Goal: Information Seeking & Learning: Learn about a topic

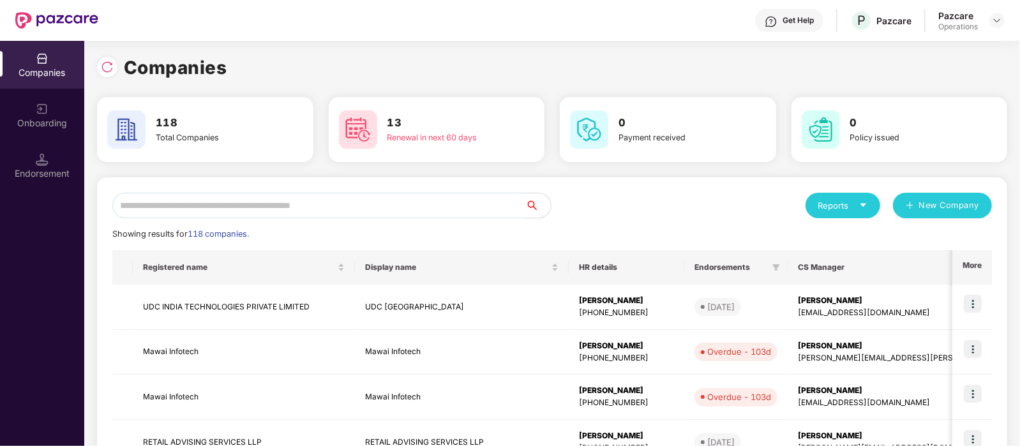
click at [469, 212] on input "text" at bounding box center [318, 206] width 413 height 26
paste input "**********"
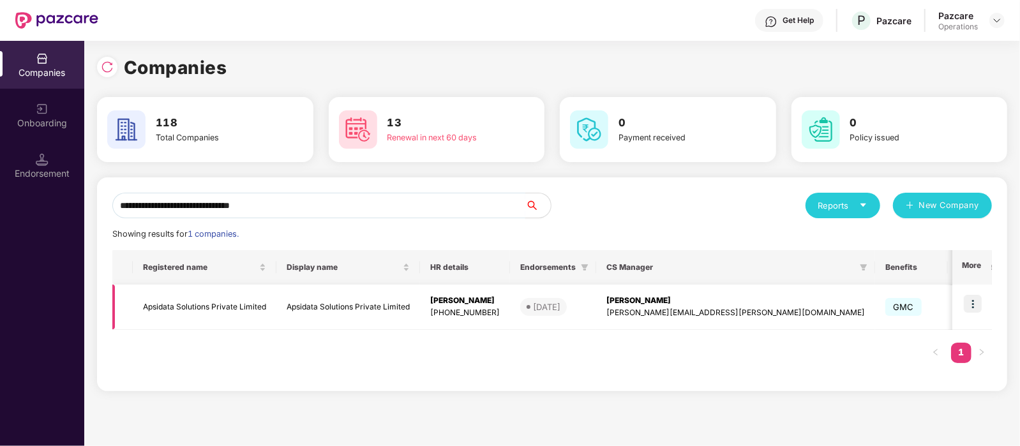
type input "**********"
click at [981, 311] on img at bounding box center [973, 304] width 18 height 18
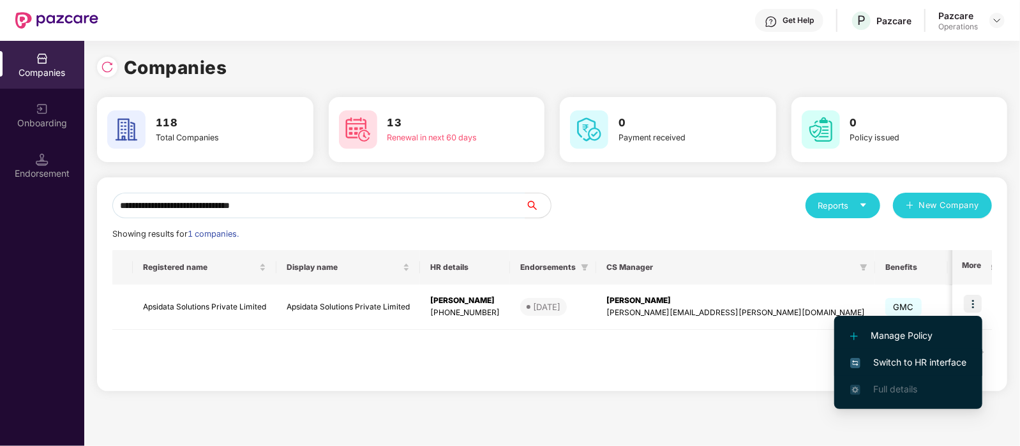
click at [940, 356] on span "Switch to HR interface" at bounding box center [908, 363] width 116 height 14
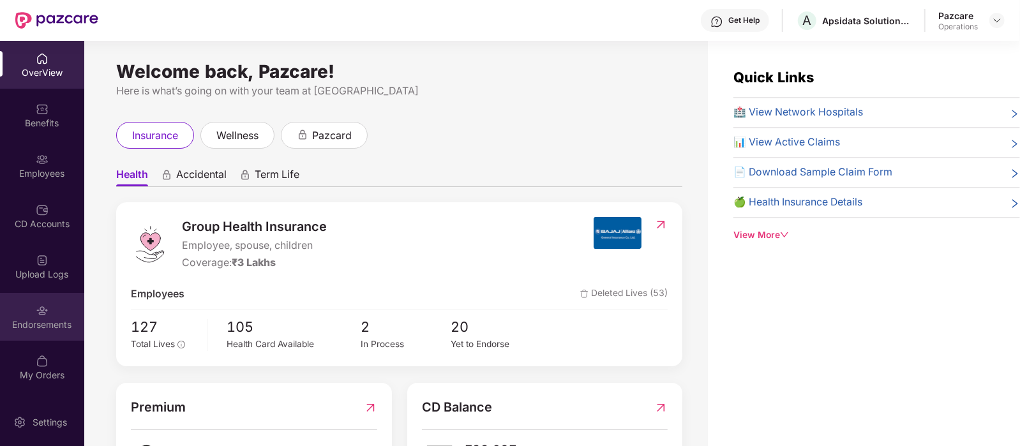
click at [61, 313] on div "Endorsements" at bounding box center [42, 317] width 84 height 48
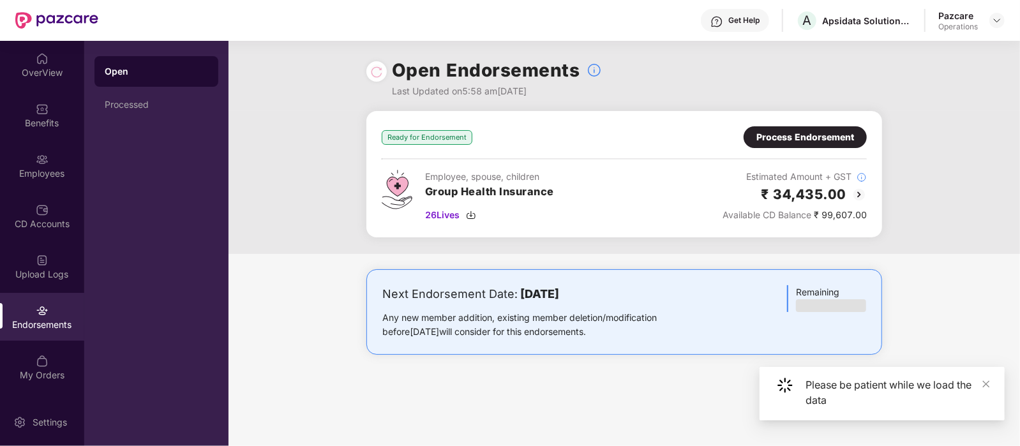
click at [297, 200] on div "Ready for Endorsement Process Endorsement Employee, spouse, children Group Heal…" at bounding box center [625, 182] width 792 height 143
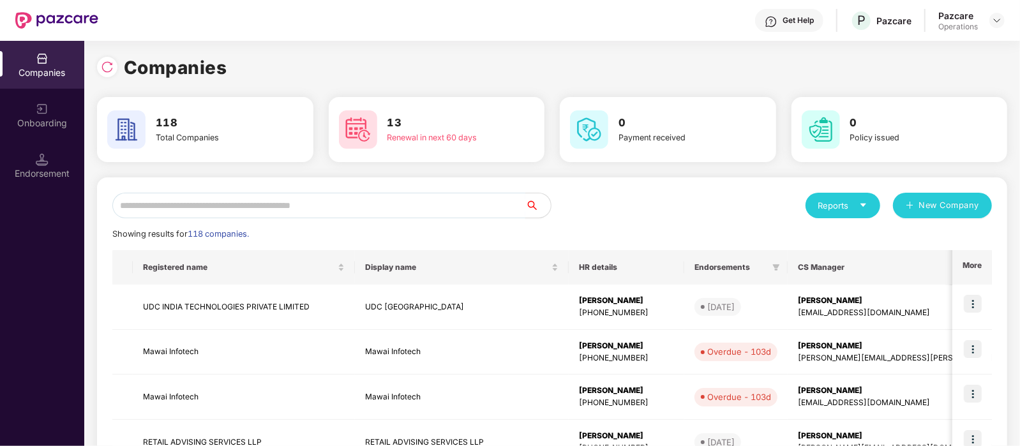
click at [175, 197] on input "text" at bounding box center [318, 206] width 413 height 26
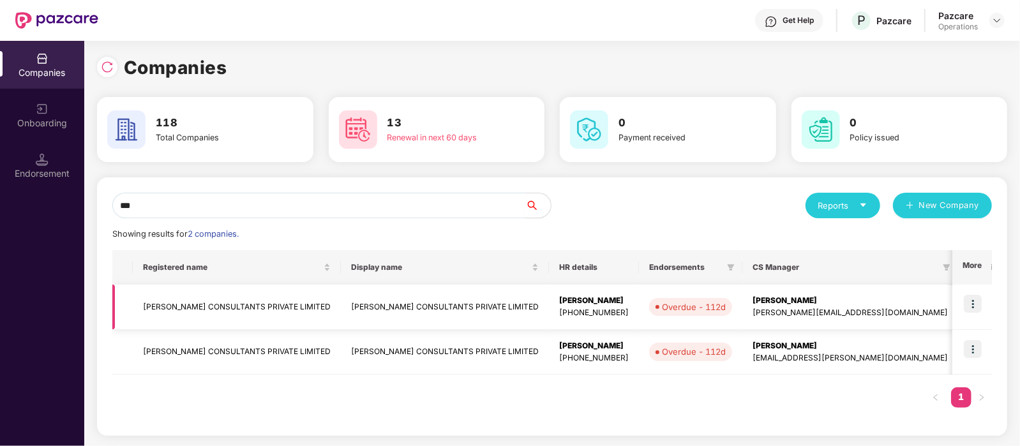
type input "***"
click at [259, 305] on td "[PERSON_NAME] CONSULTANTS PRIVATE LIMITED" at bounding box center [237, 307] width 208 height 45
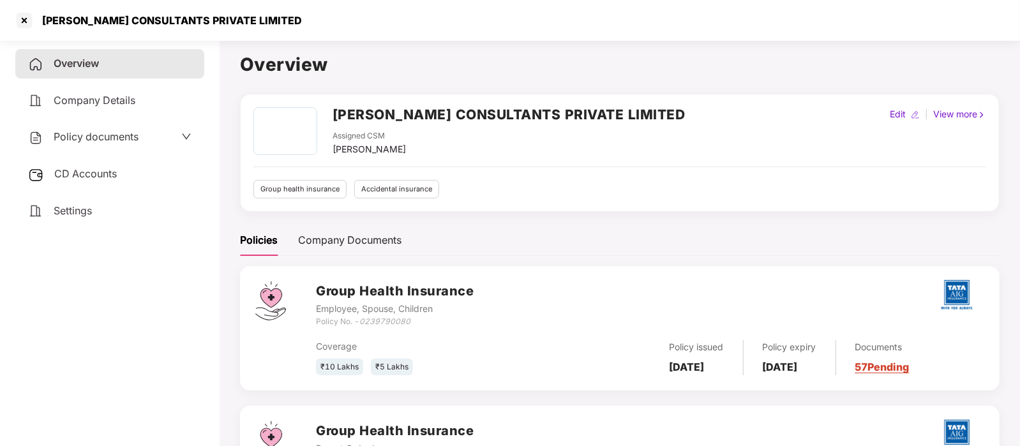
click at [117, 141] on span "Policy documents" at bounding box center [96, 136] width 85 height 13
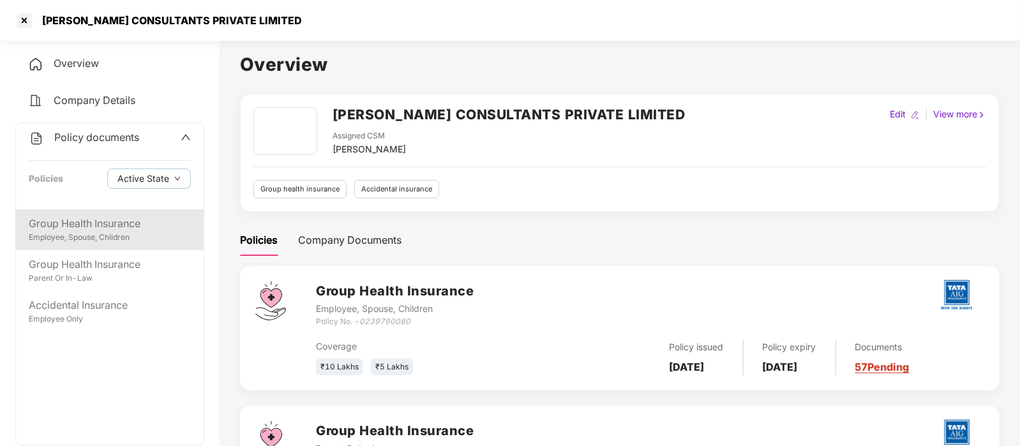
click at [106, 227] on div "Group Health Insurance" at bounding box center [110, 224] width 162 height 16
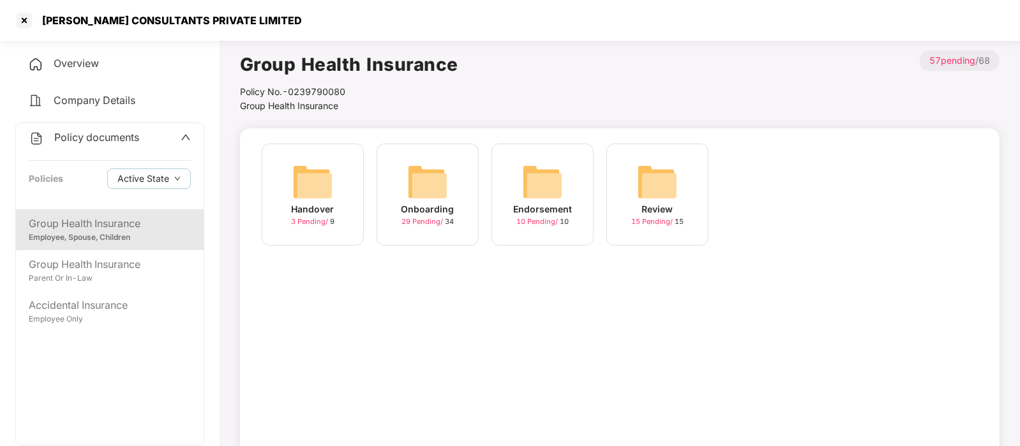
click at [418, 188] on img at bounding box center [427, 182] width 41 height 41
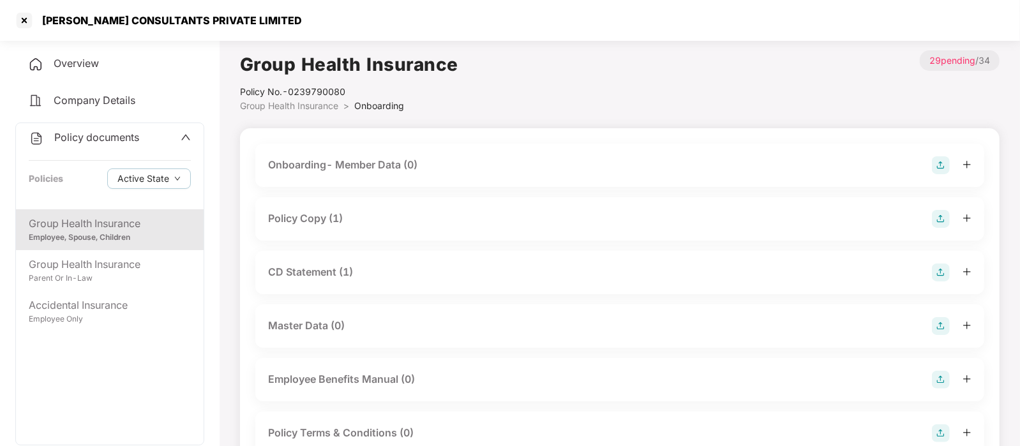
click at [374, 226] on div "Policy Copy (1)" at bounding box center [620, 219] width 704 height 18
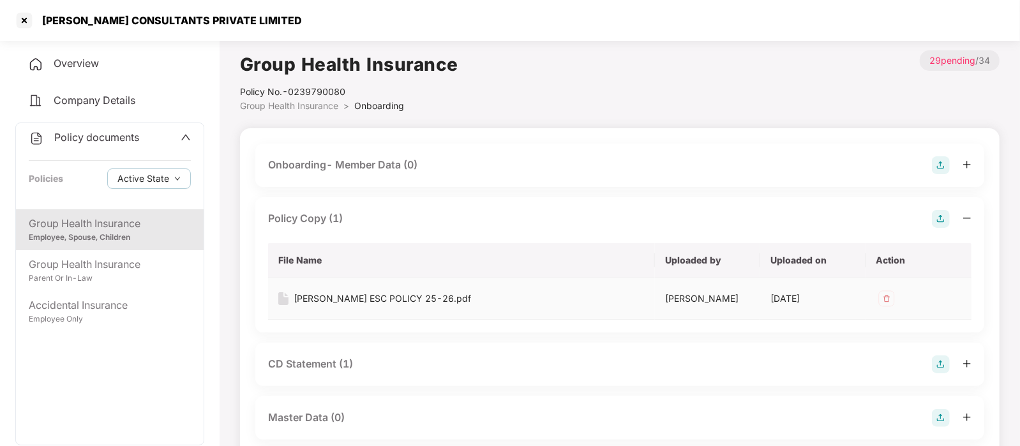
click at [370, 298] on div "[PERSON_NAME] ESC POLICY 25-26.pdf" at bounding box center [382, 299] width 177 height 14
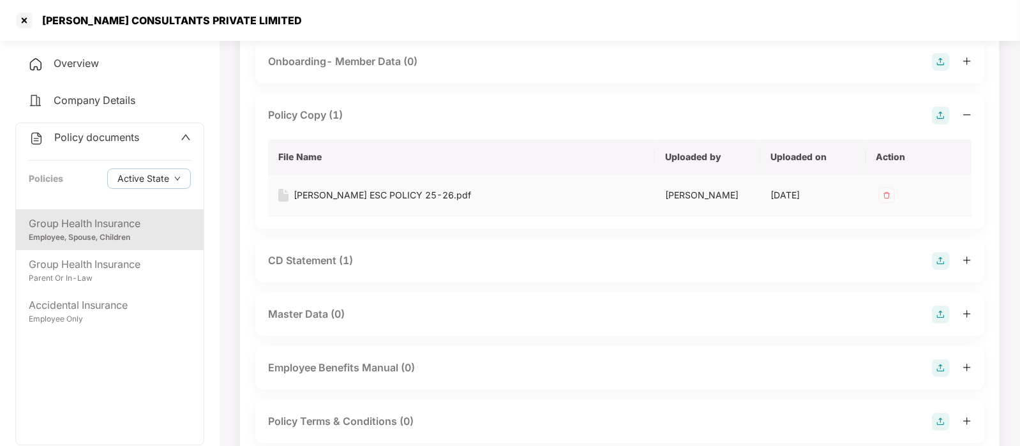
scroll to position [109, 0]
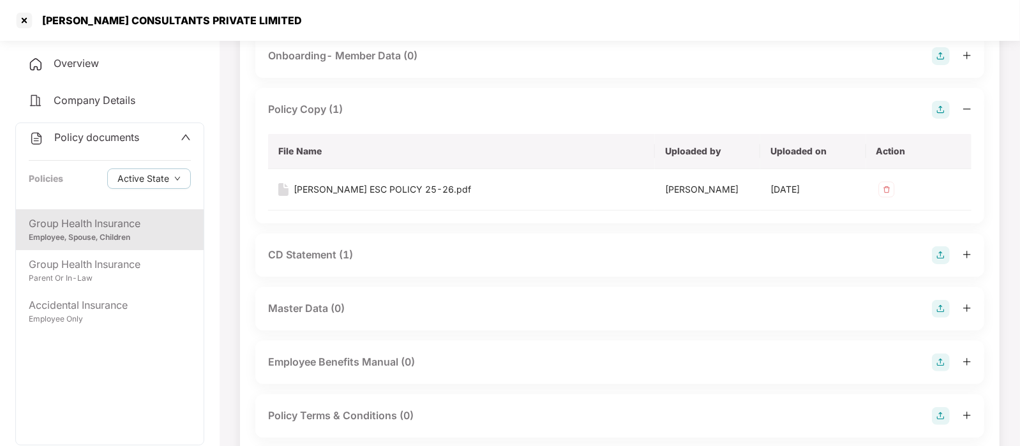
click at [331, 257] on div "CD Statement (1)" at bounding box center [310, 255] width 85 height 16
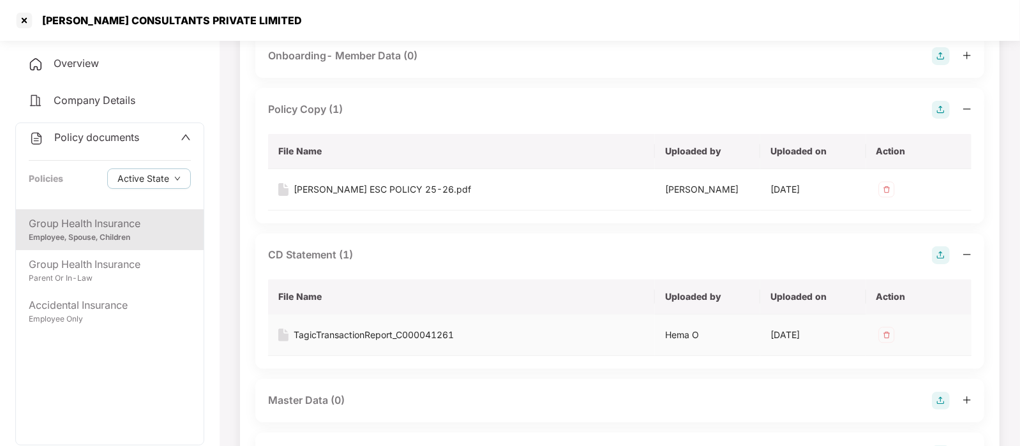
click at [353, 328] on div "TagicTransactionReport_C000041261" at bounding box center [374, 335] width 160 height 14
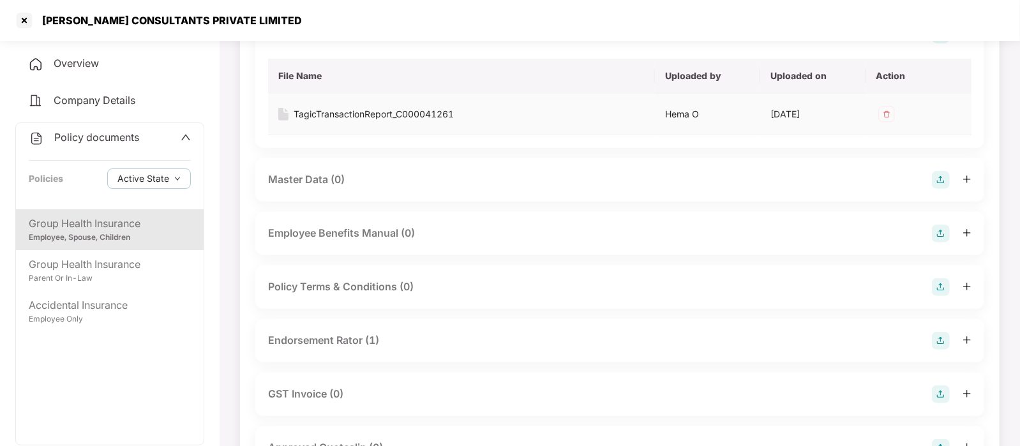
scroll to position [335, 0]
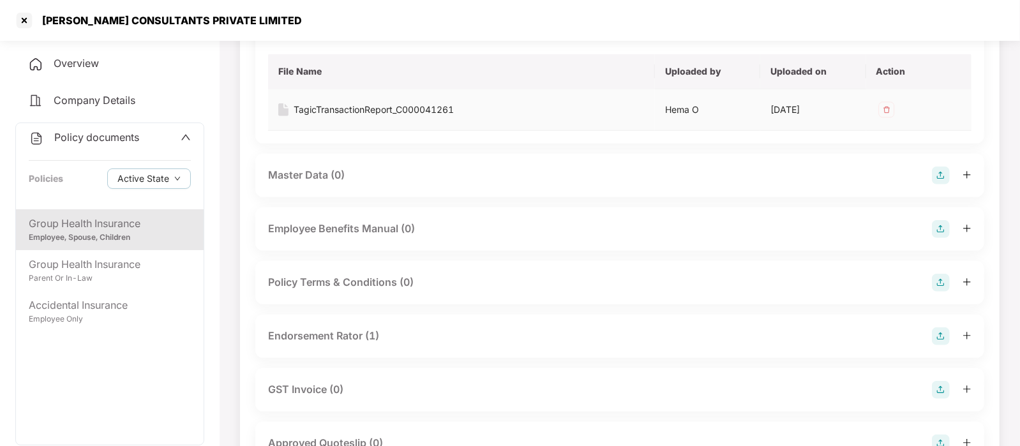
click at [363, 333] on div "Endorsement Rator (1)" at bounding box center [323, 336] width 111 height 16
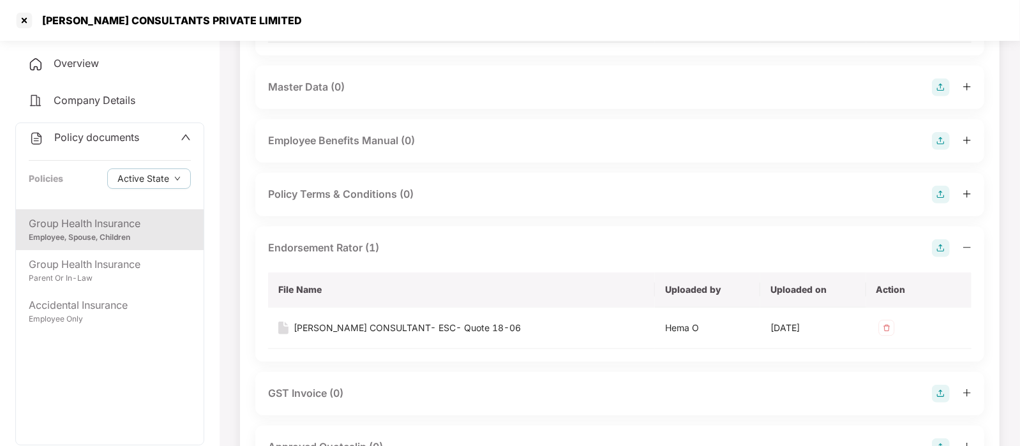
scroll to position [424, 0]
click at [355, 328] on div "[PERSON_NAME] CONSULTANT- ESC- Quote 18-06" at bounding box center [407, 327] width 227 height 14
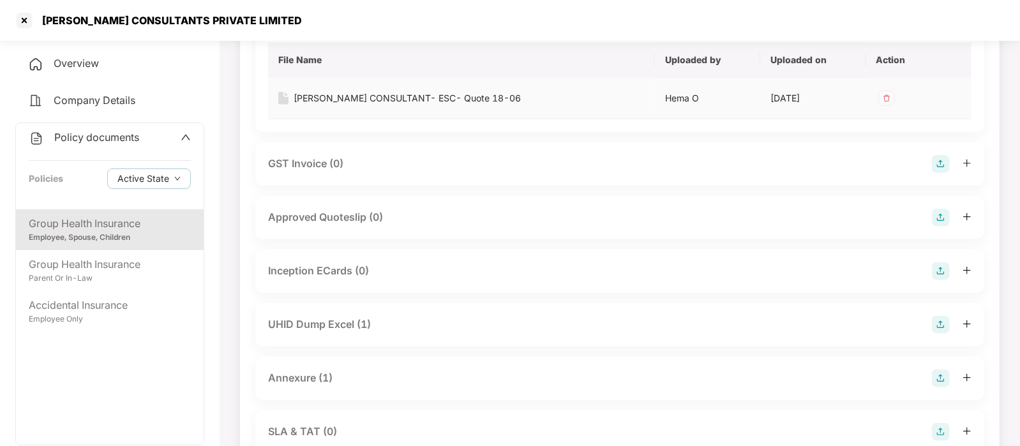
scroll to position [654, 0]
click at [355, 328] on div "UHID Dump Excel (1)" at bounding box center [319, 323] width 103 height 16
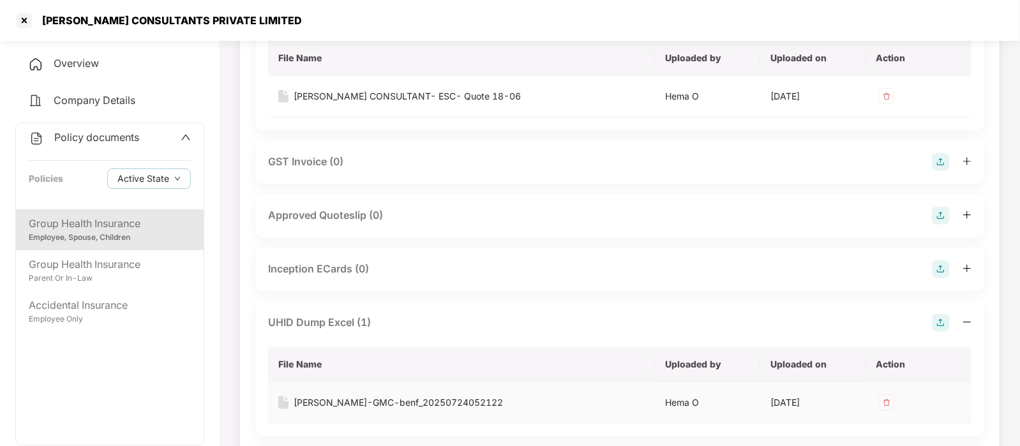
click at [360, 398] on div "[PERSON_NAME]-GMC-benf_20250724052122" at bounding box center [398, 403] width 209 height 14
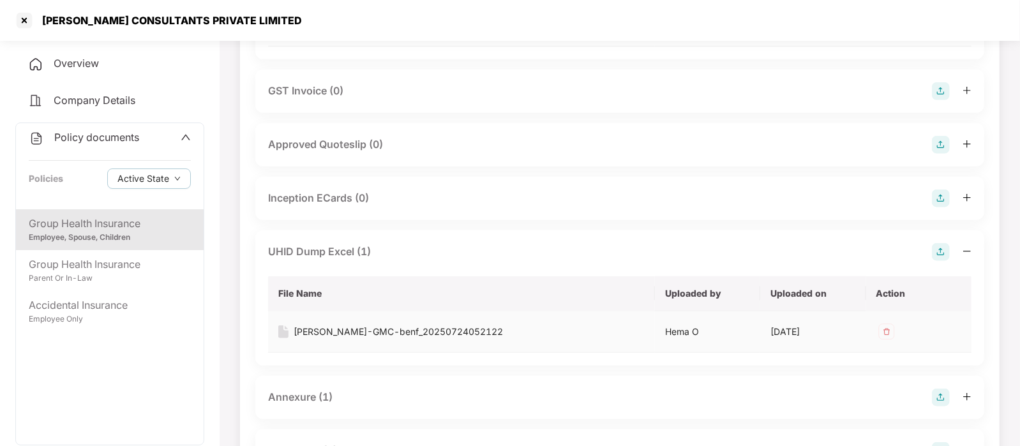
scroll to position [732, 0]
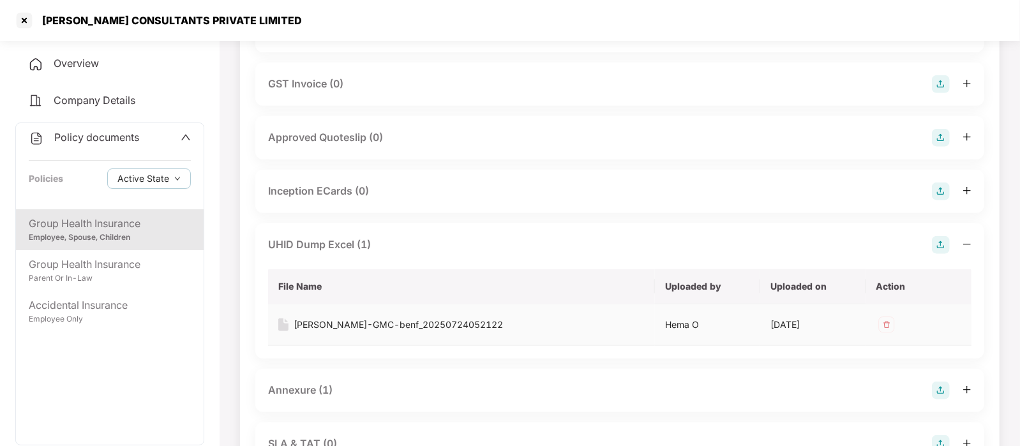
click at [360, 398] on div "Annexure (1)" at bounding box center [620, 391] width 704 height 18
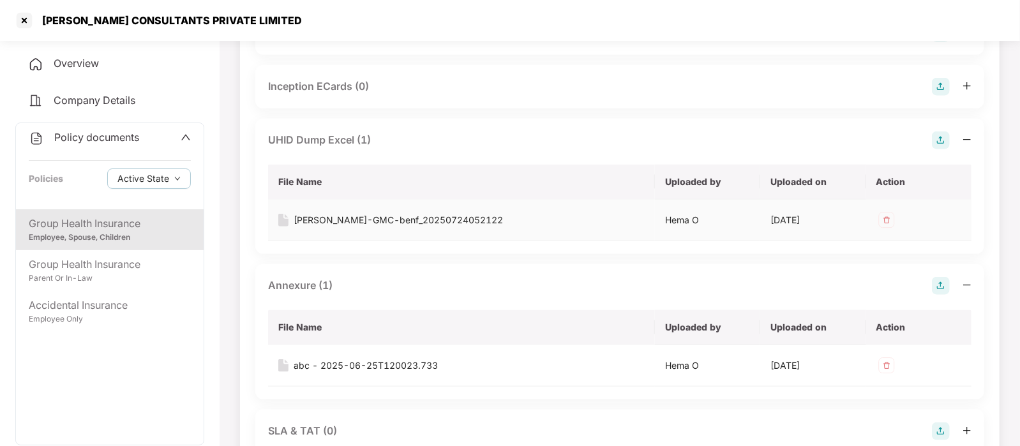
scroll to position [841, 0]
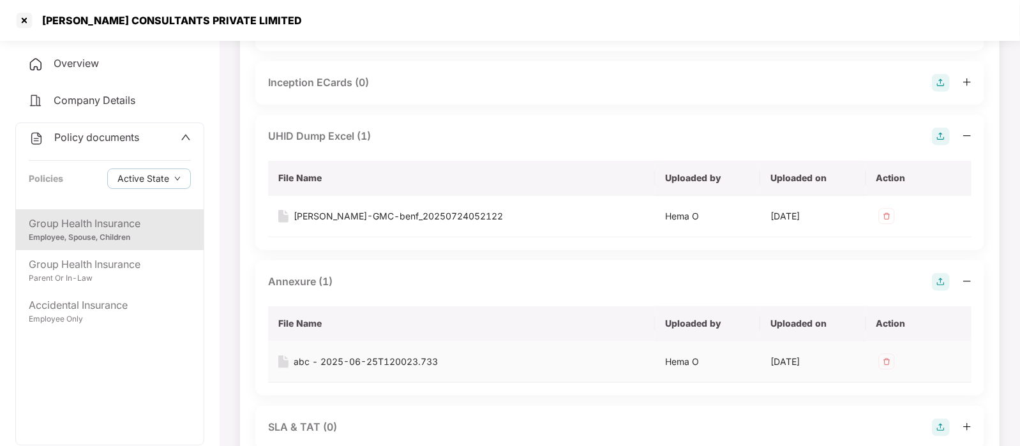
click at [332, 366] on div "abc - 2025-06-25T120023.733" at bounding box center [366, 362] width 144 height 14
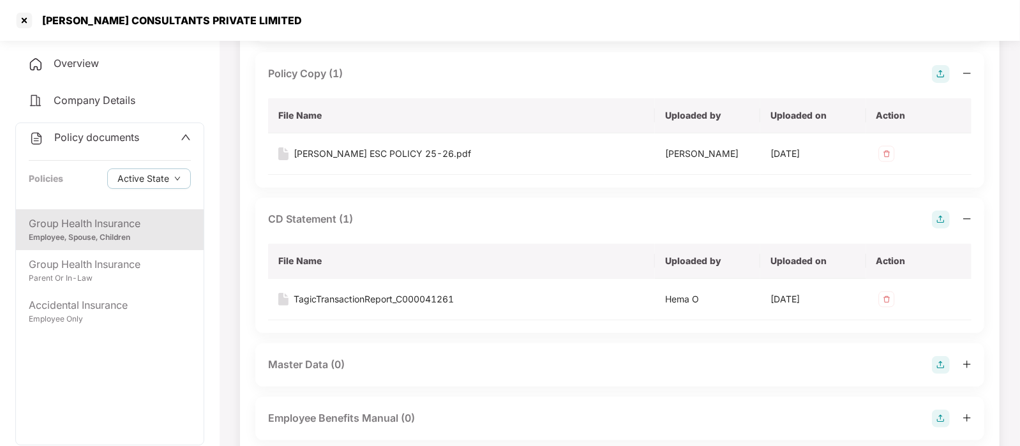
scroll to position [143, 0]
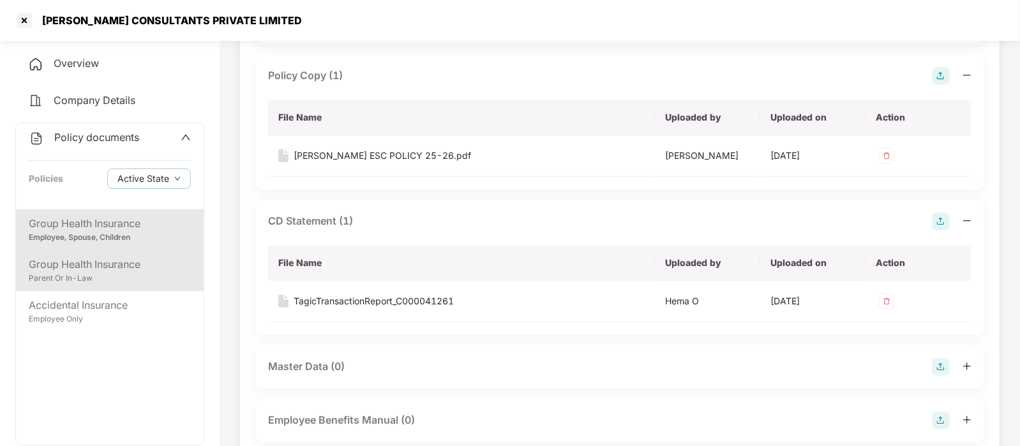
click at [121, 273] on div "Parent Or In-Law" at bounding box center [110, 279] width 162 height 12
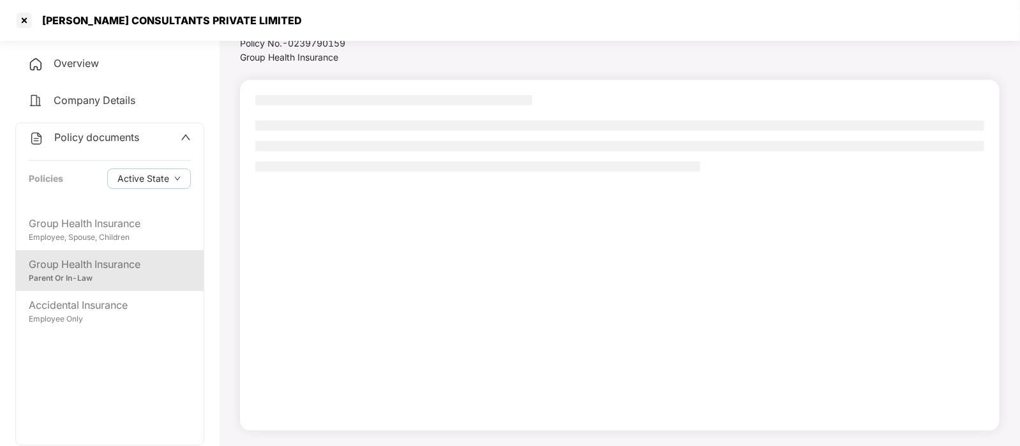
scroll to position [48, 0]
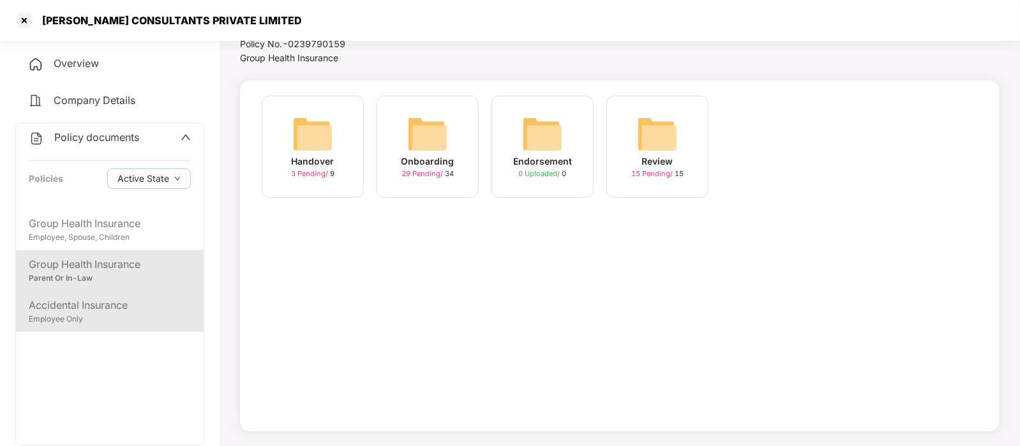
click at [132, 305] on div "Accidental Insurance" at bounding box center [110, 306] width 162 height 16
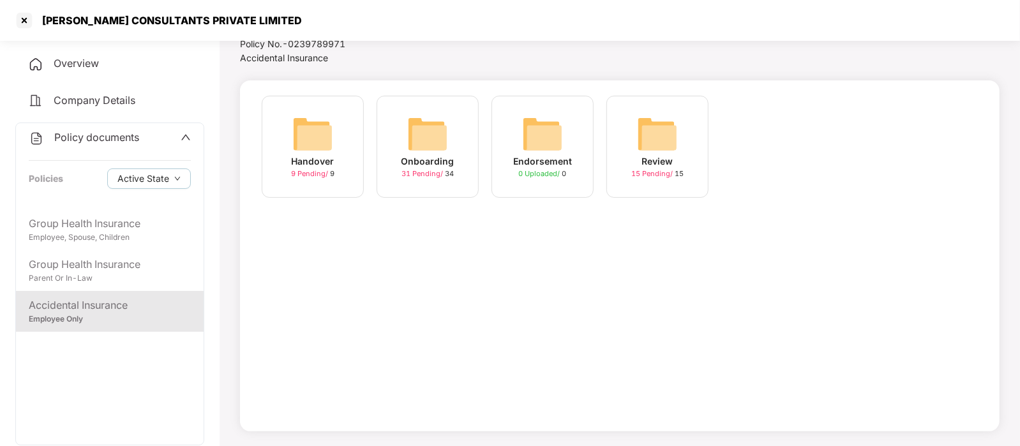
click at [422, 126] on img at bounding box center [427, 134] width 41 height 41
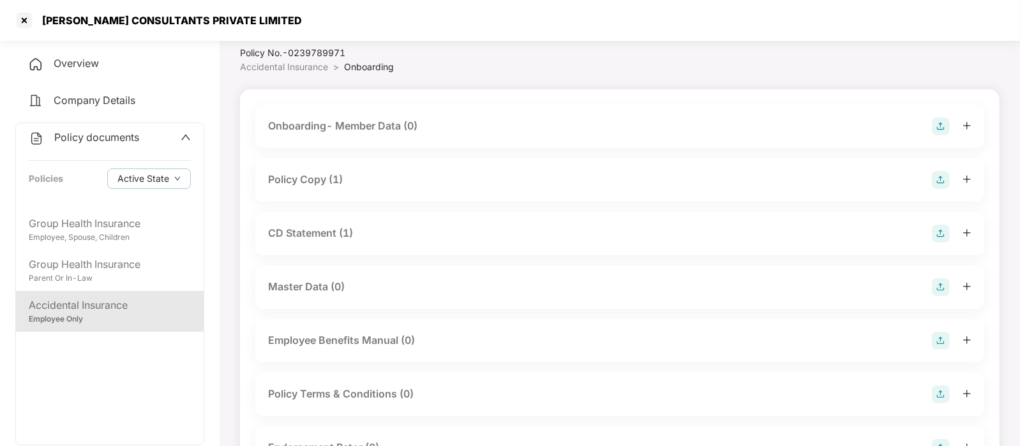
scroll to position [38, 0]
click at [407, 183] on div "Policy Copy (1)" at bounding box center [620, 181] width 704 height 18
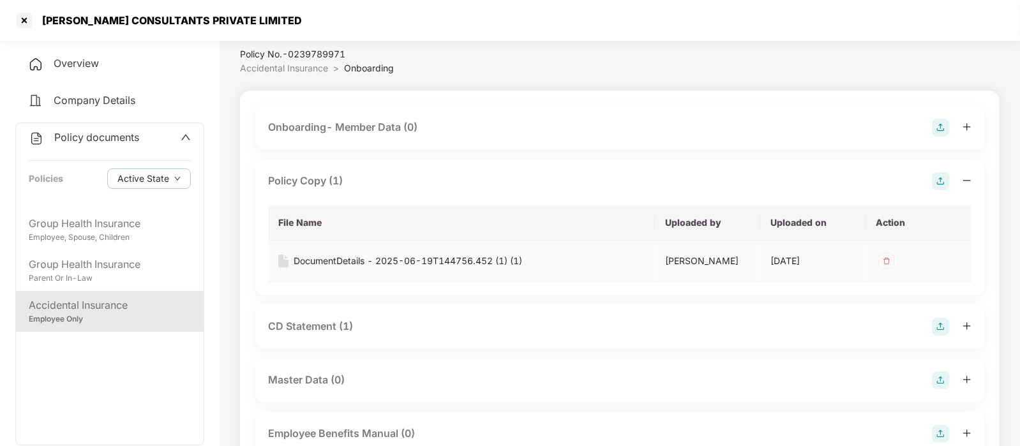
click at [366, 260] on div "DocumentDetails - 2025-06-19T144756.452 (1) (1)" at bounding box center [408, 261] width 229 height 14
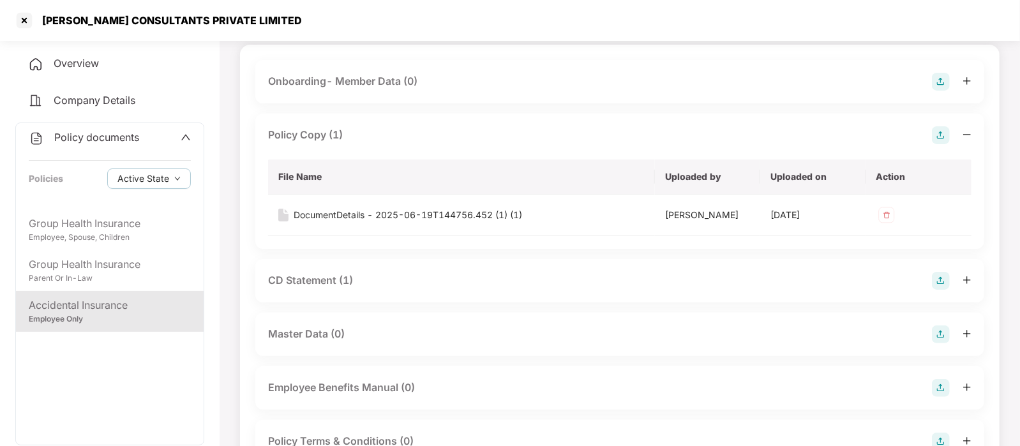
click at [365, 289] on div "CD Statement (1)" at bounding box center [620, 281] width 704 height 18
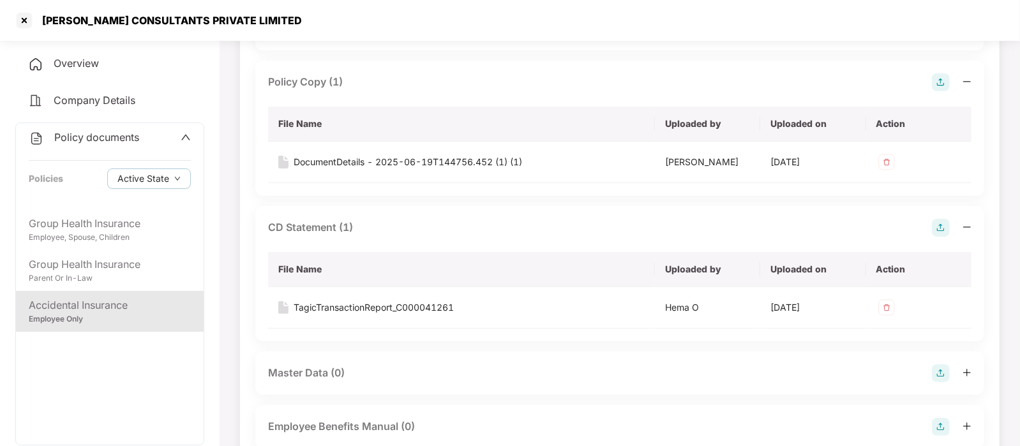
scroll to position [137, 0]
click at [375, 315] on div "TagicTransactionReport_C000041261" at bounding box center [374, 308] width 160 height 14
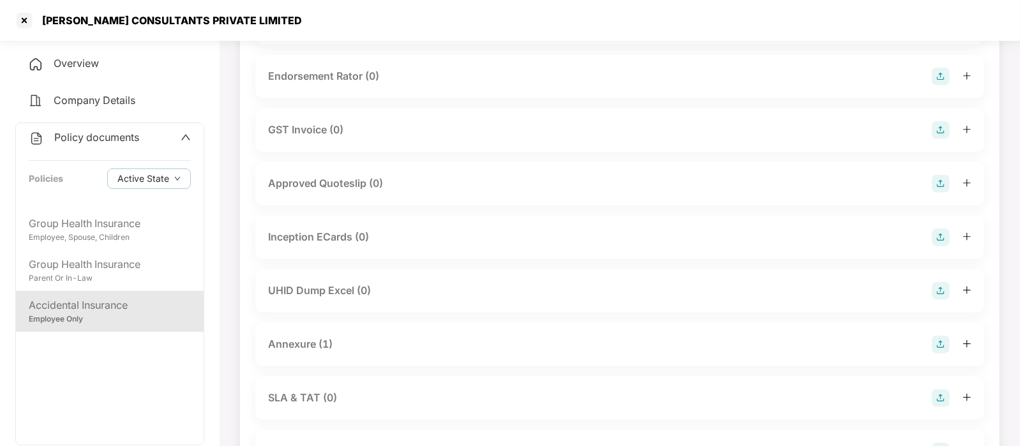
scroll to position [609, 0]
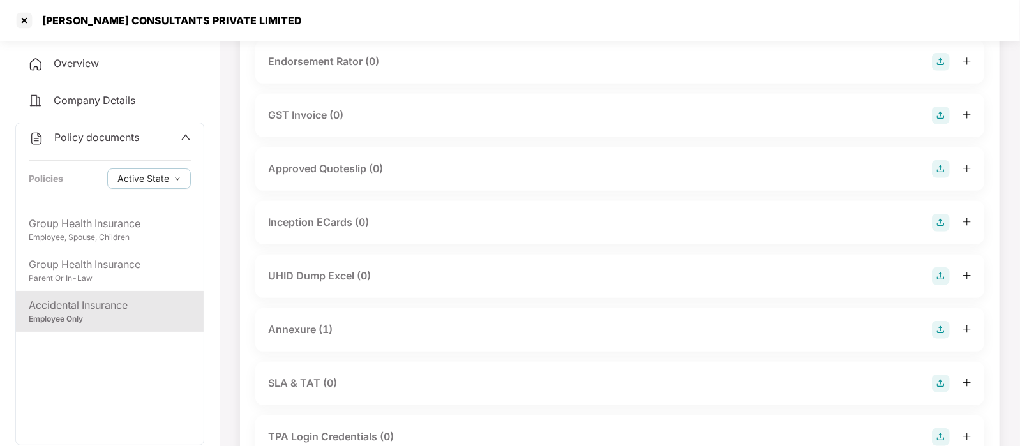
click at [376, 338] on div "Annexure (1)" at bounding box center [620, 330] width 704 height 18
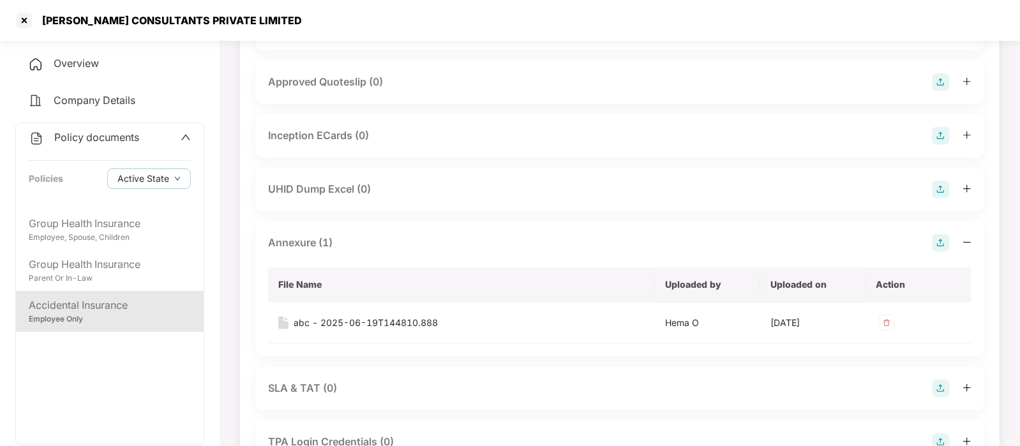
scroll to position [697, 0]
click at [370, 329] on div "abc - 2025-06-19T144810.888" at bounding box center [366, 322] width 144 height 14
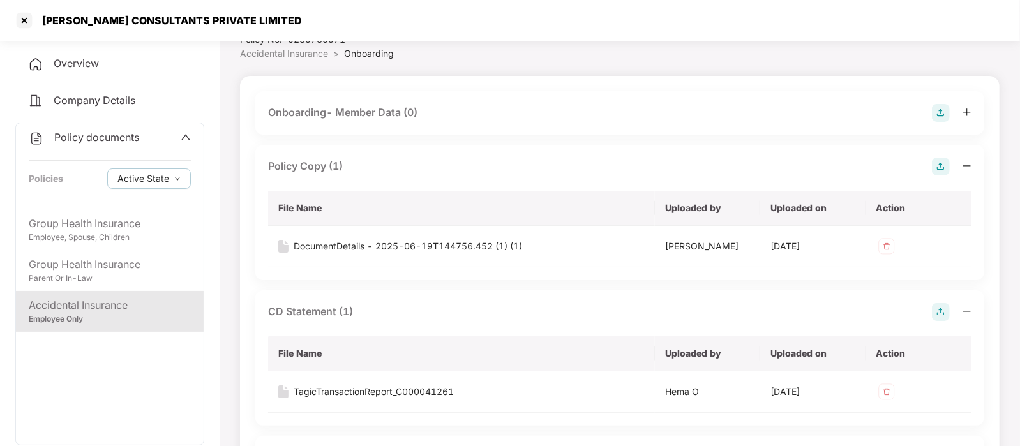
scroll to position [0, 0]
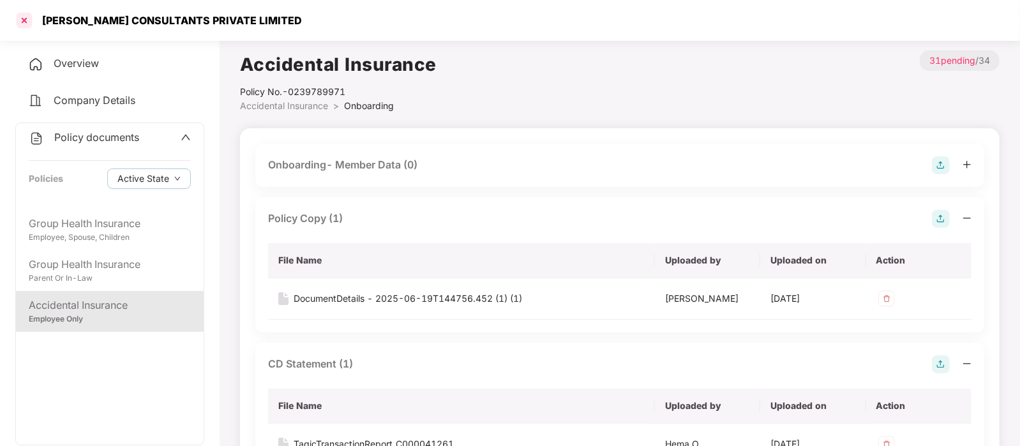
click at [22, 19] on div at bounding box center [24, 20] width 20 height 20
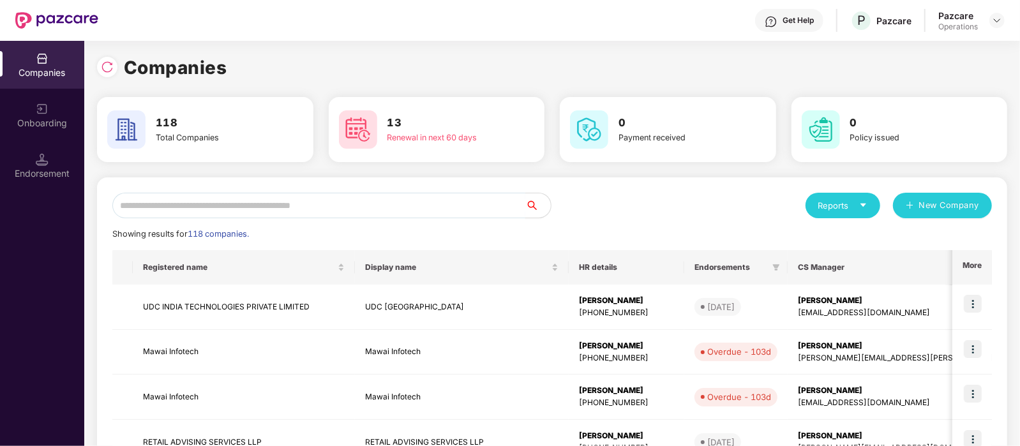
click at [249, 202] on input "text" at bounding box center [318, 206] width 413 height 26
click at [317, 199] on input "text" at bounding box center [318, 206] width 413 height 26
paste input "**********"
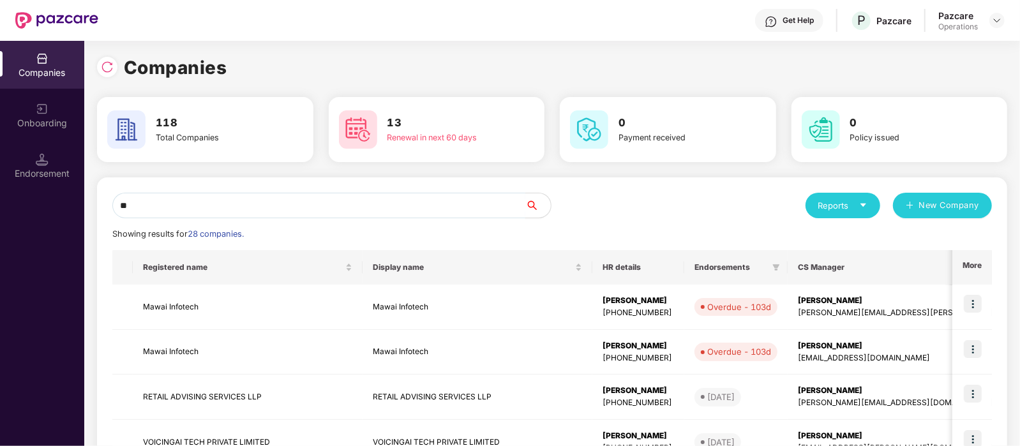
type input "*"
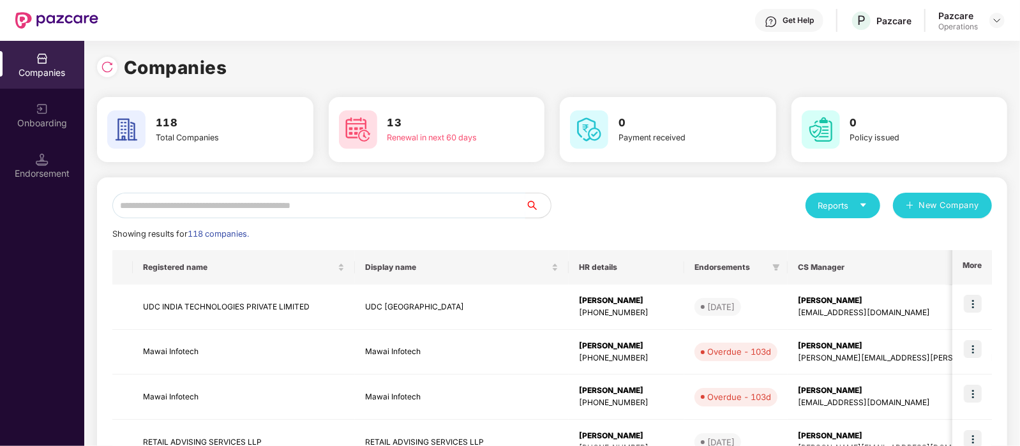
click at [340, 207] on input "text" at bounding box center [318, 206] width 413 height 26
paste input "**********"
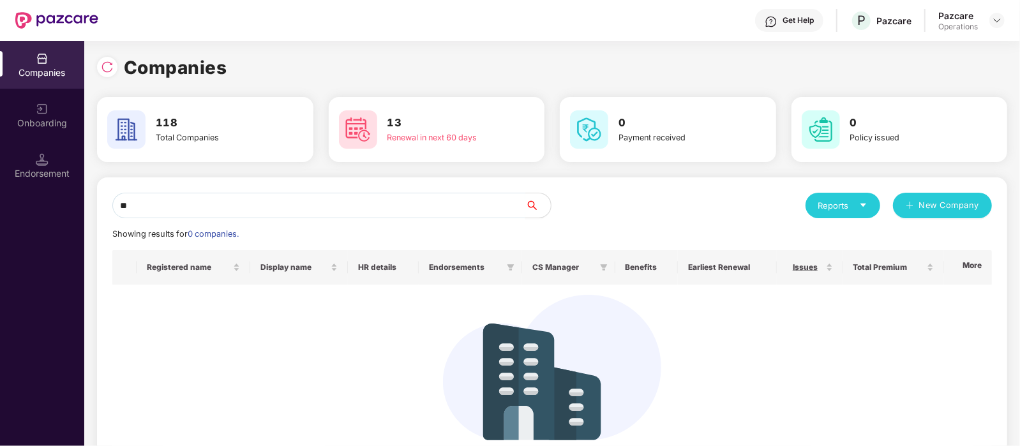
type input "*"
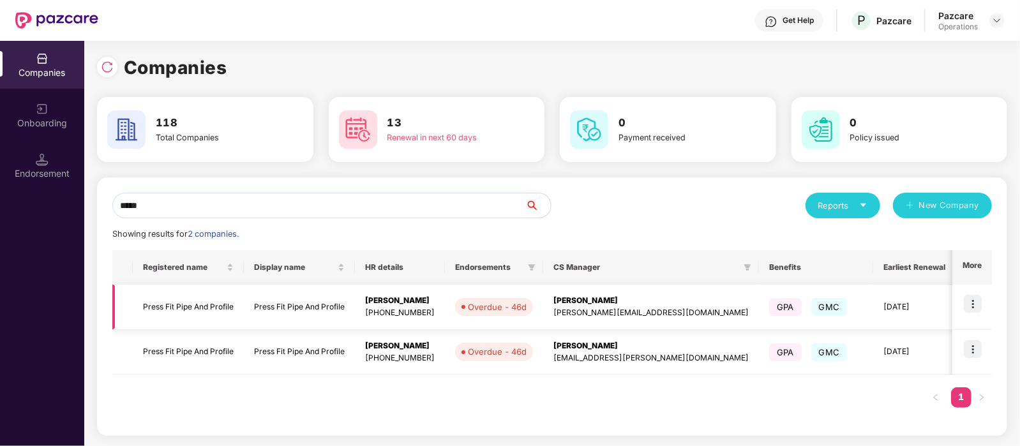
type input "*****"
click at [972, 308] on img at bounding box center [973, 304] width 18 height 18
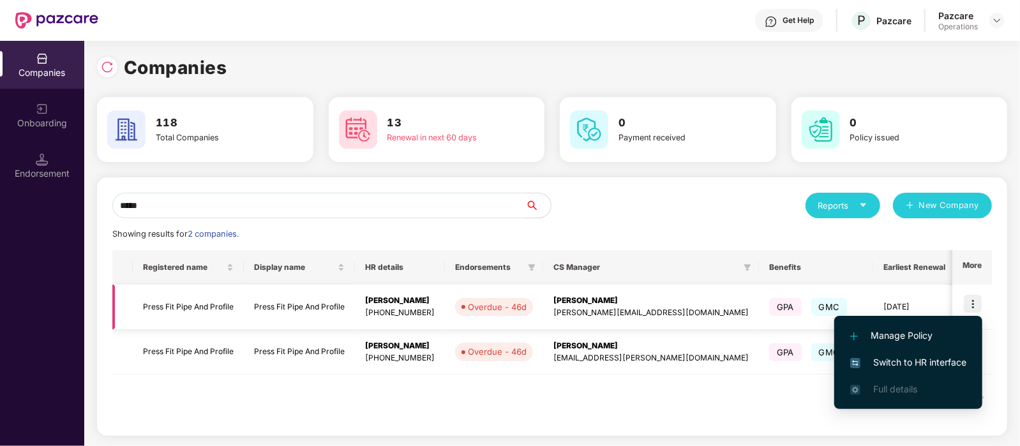
click at [221, 298] on td "Press Fit Pipe And Profile" at bounding box center [188, 307] width 111 height 45
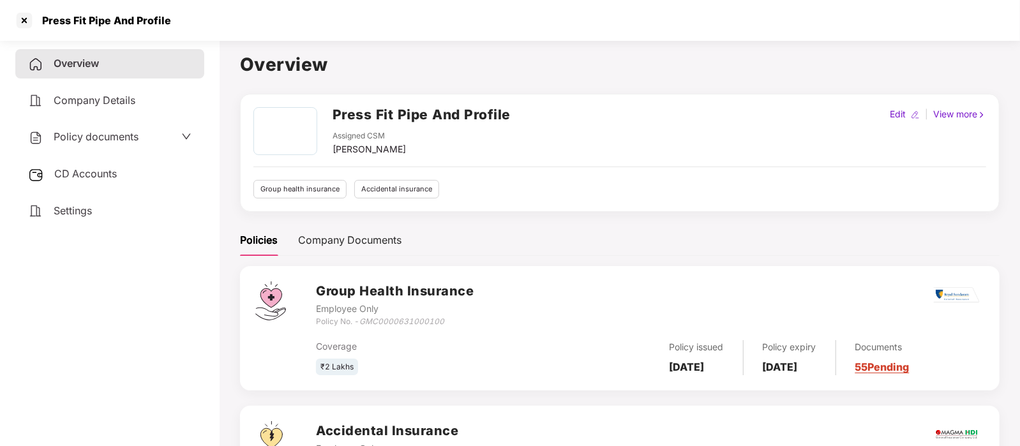
click at [117, 142] on span "Policy documents" at bounding box center [96, 136] width 85 height 13
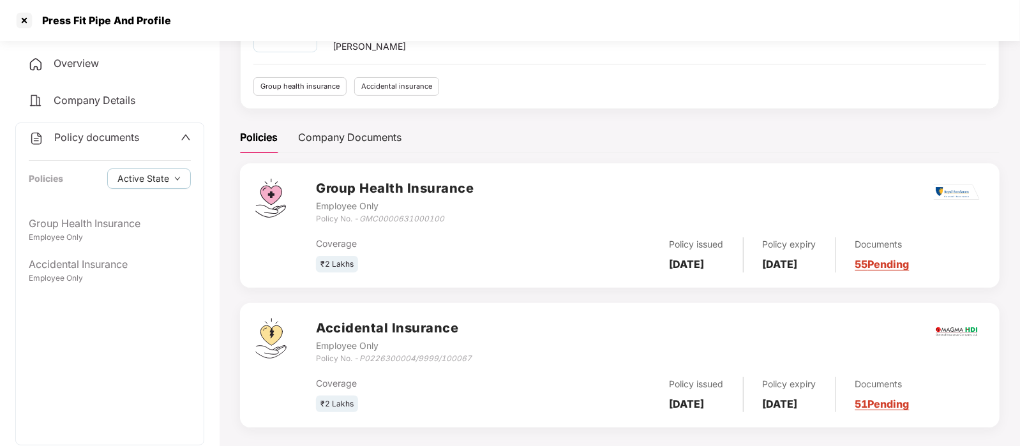
scroll to position [114, 0]
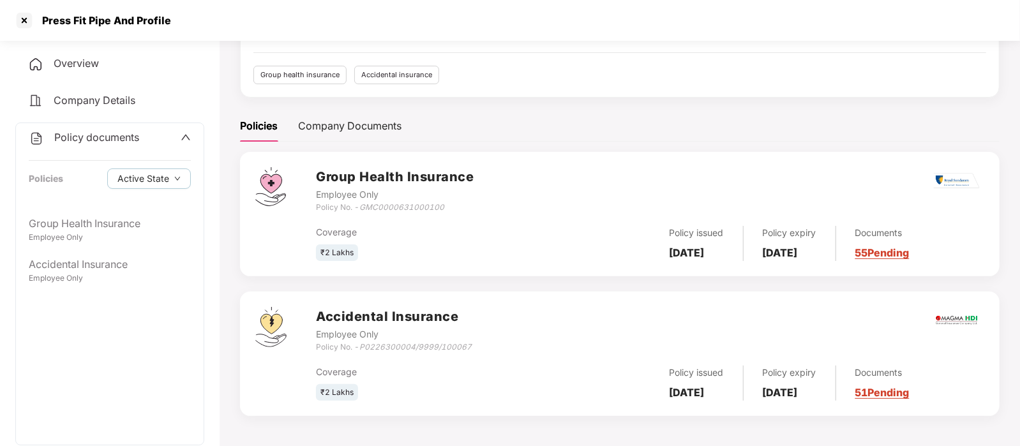
click at [444, 245] on div "₹2 Lakhs" at bounding box center [427, 253] width 223 height 17
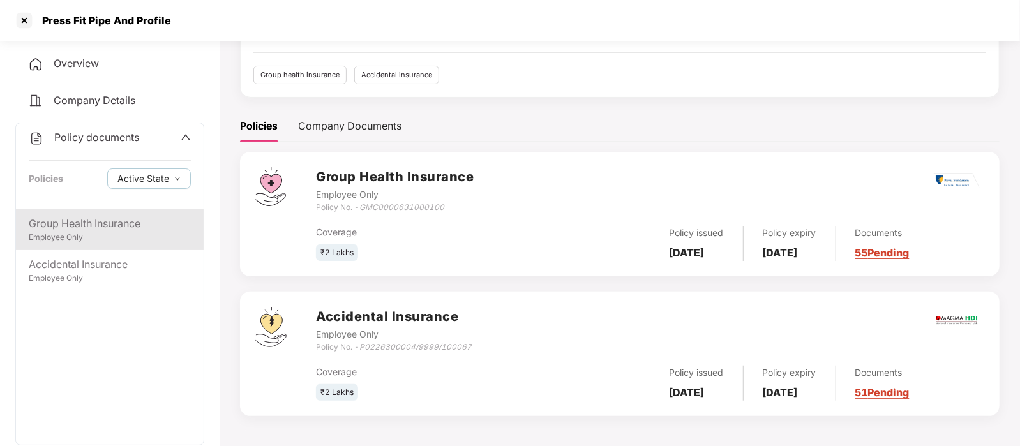
click at [58, 218] on div "Group Health Insurance" at bounding box center [110, 224] width 162 height 16
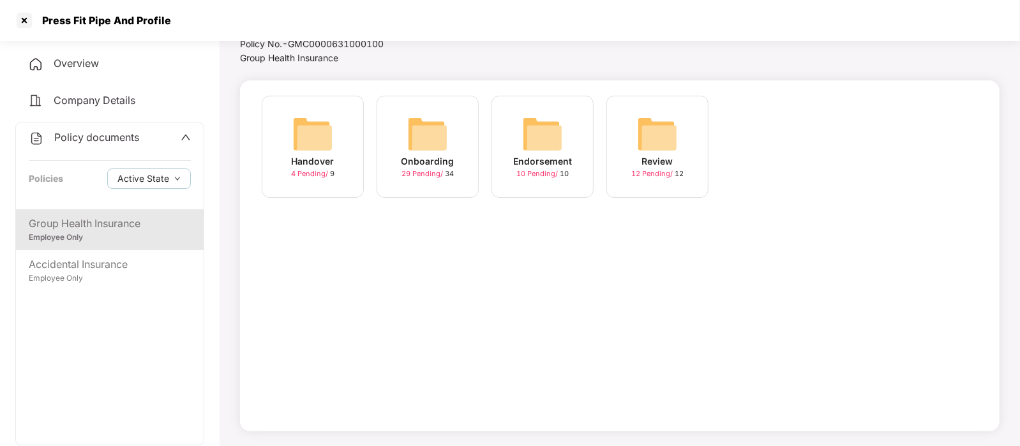
click at [377, 163] on div "Onboarding 29 Pending / 34" at bounding box center [428, 147] width 102 height 102
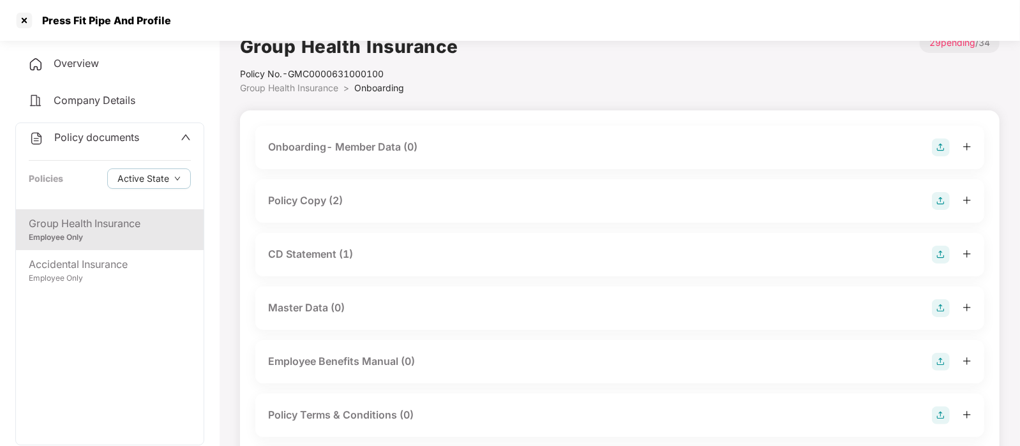
scroll to position [0, 0]
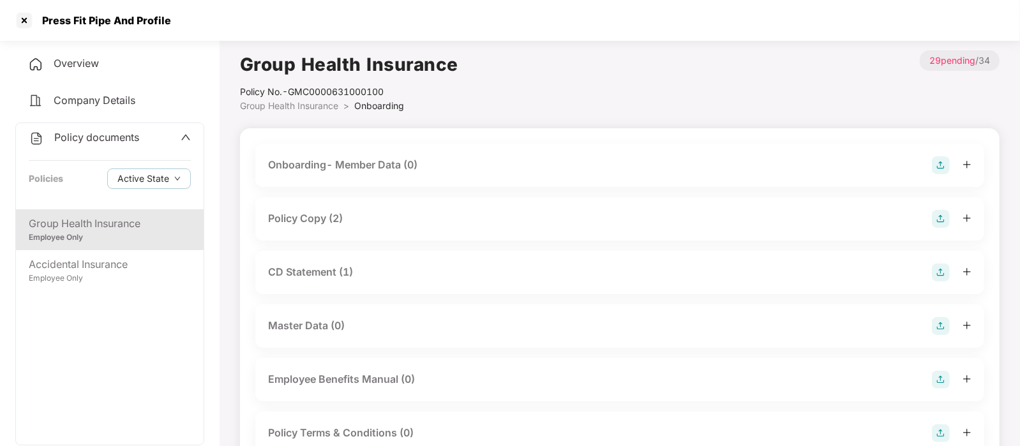
click at [393, 228] on div "Policy Copy (2)" at bounding box center [619, 218] width 729 height 43
click at [461, 218] on div "Policy Copy (2)" at bounding box center [620, 219] width 704 height 18
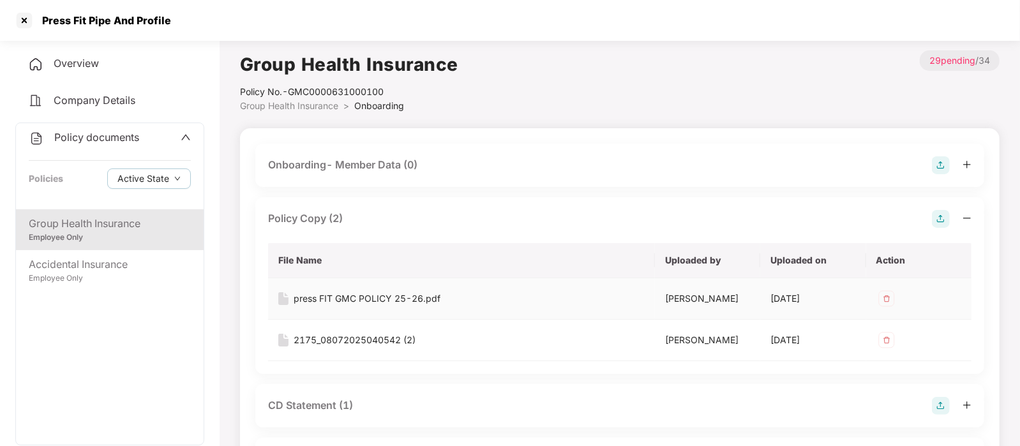
click at [335, 292] on div "press FIT GMC POLICY 25-26.pdf" at bounding box center [367, 299] width 147 height 14
click at [342, 340] on div "2175_08072025040542 (2)" at bounding box center [355, 340] width 122 height 14
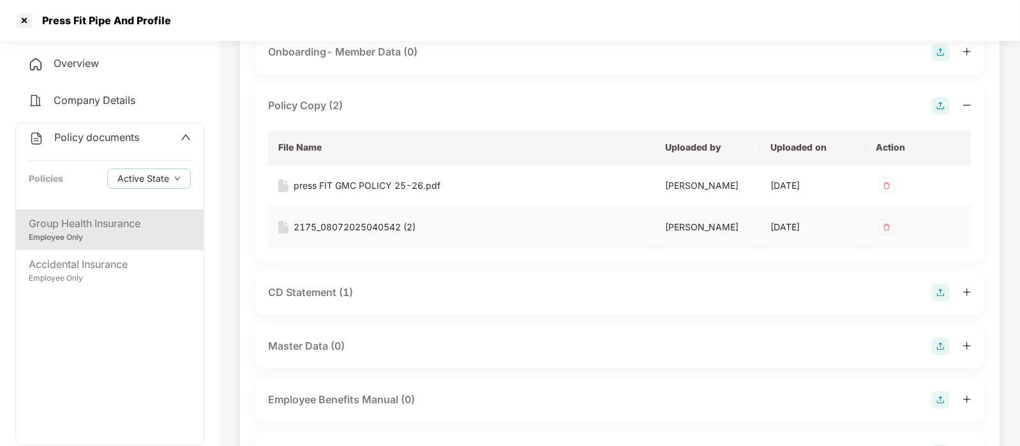
scroll to position [124, 0]
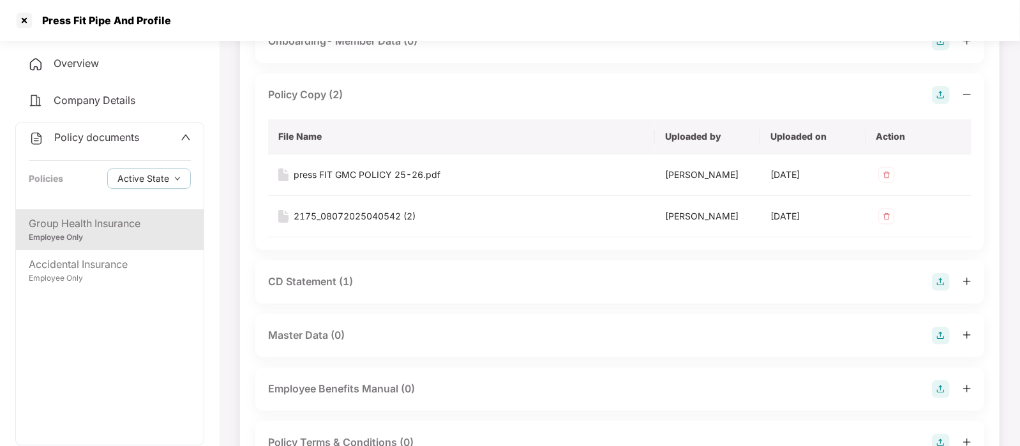
click at [321, 291] on div "CD Statement (1)" at bounding box center [620, 282] width 704 height 18
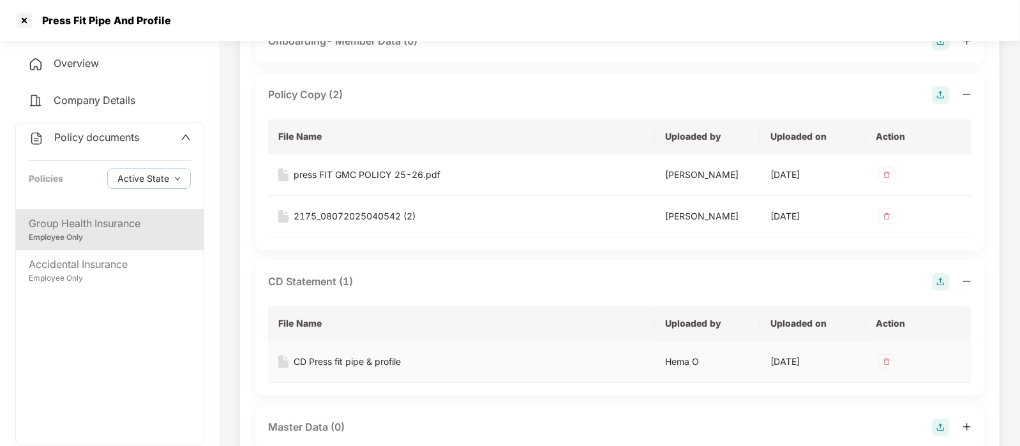
click at [333, 368] on div "CD Press fit pipe & profile" at bounding box center [347, 362] width 107 height 14
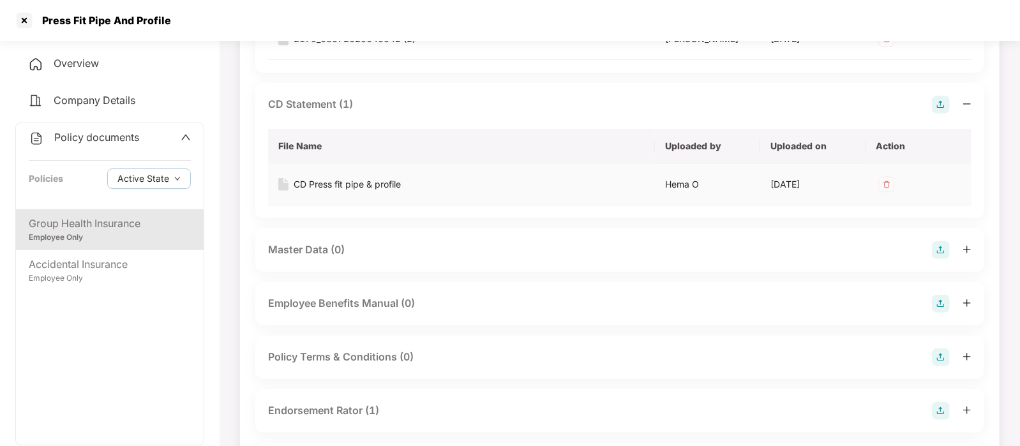
scroll to position [388, 0]
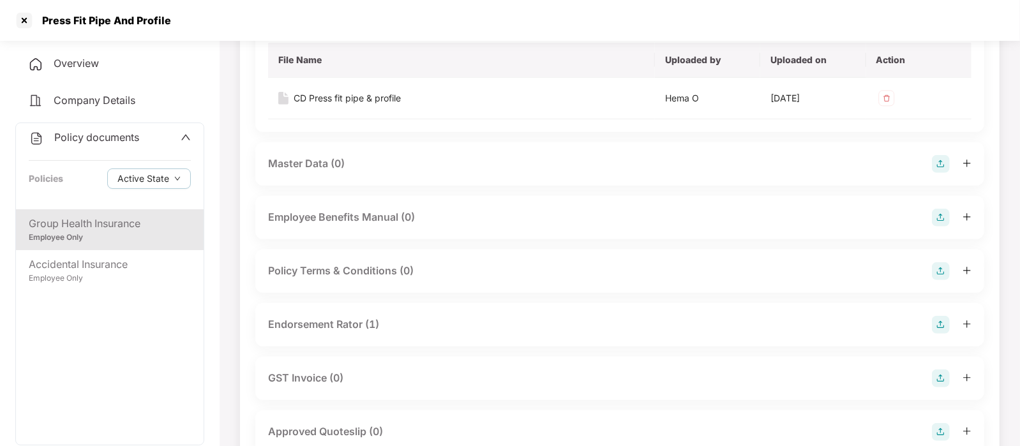
click at [328, 330] on div "Endorsement Rator (1)" at bounding box center [323, 325] width 111 height 16
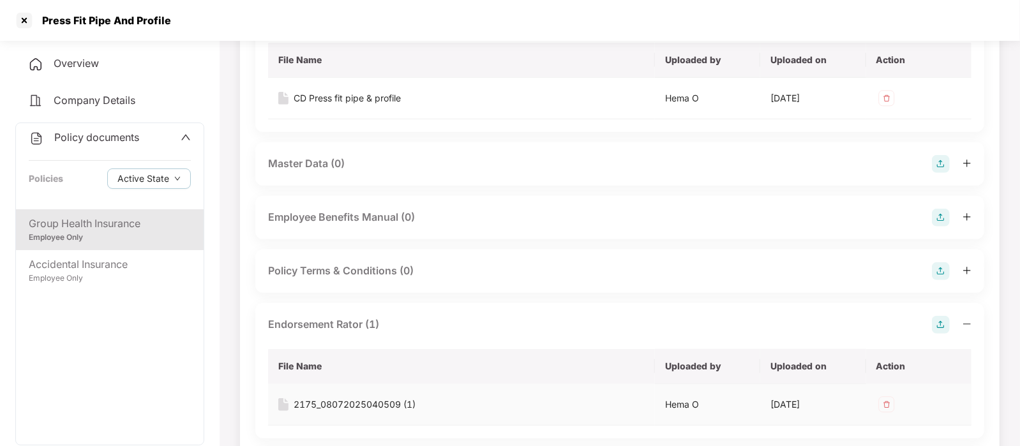
click at [349, 409] on div "2175_08072025040509 (1)" at bounding box center [355, 405] width 122 height 14
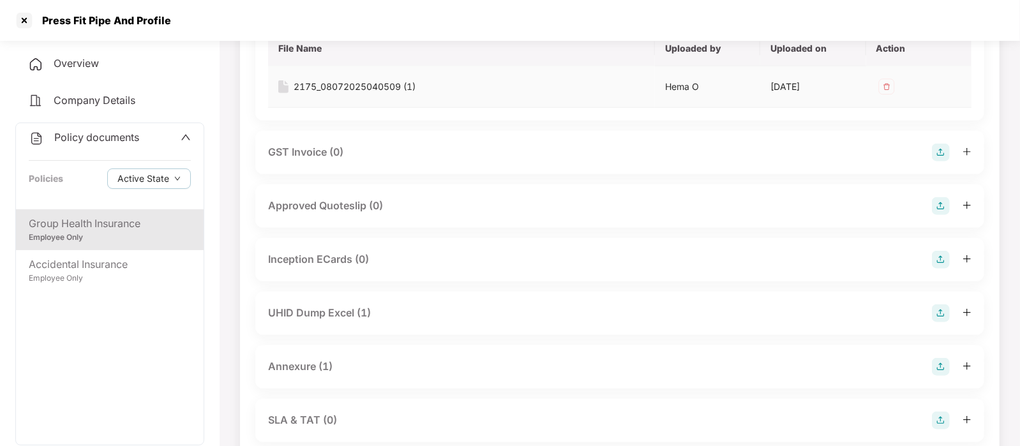
scroll to position [709, 0]
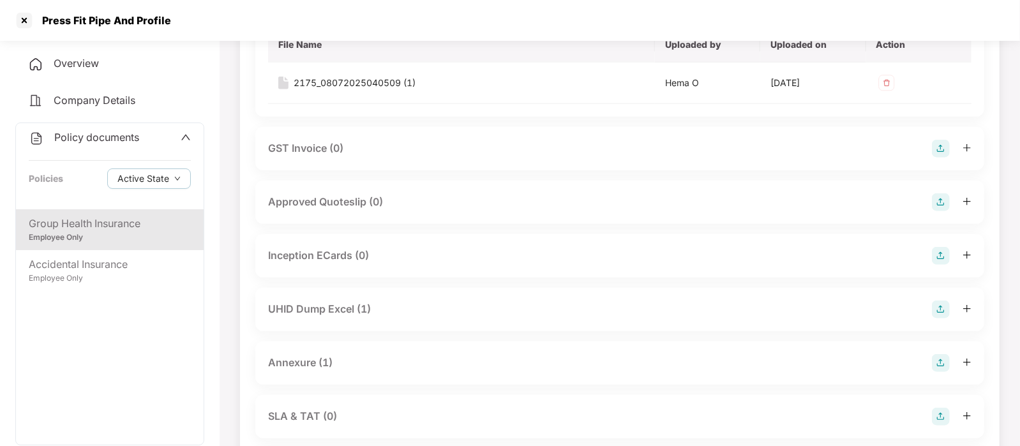
click at [326, 317] on div "UHID Dump Excel (1)" at bounding box center [319, 309] width 103 height 16
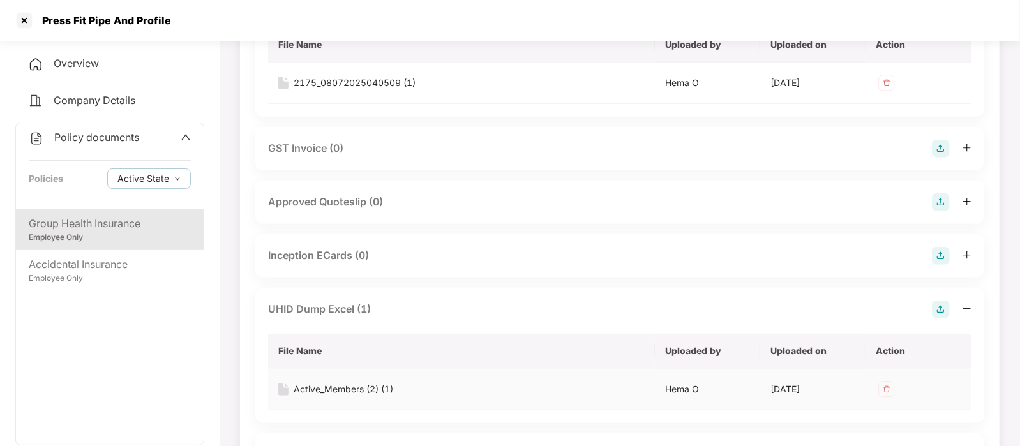
click at [347, 394] on div "Active_Members (2) (1)" at bounding box center [344, 389] width 100 height 14
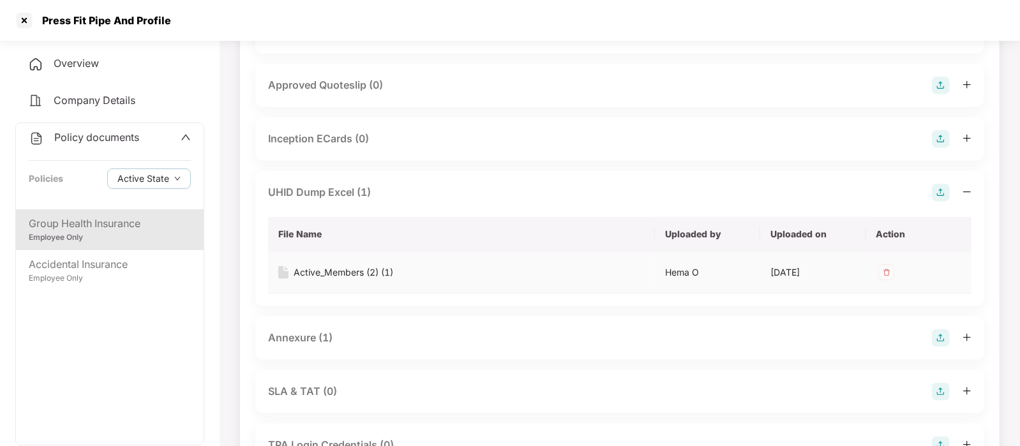
scroll to position [838, 0]
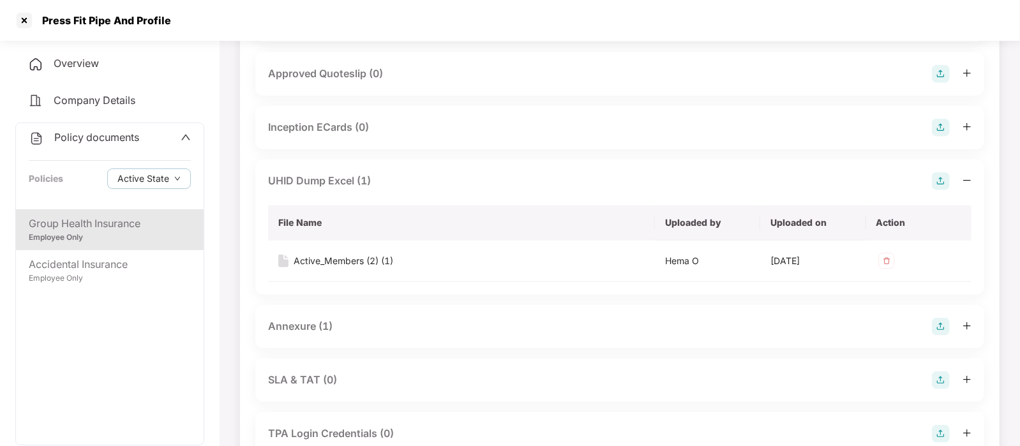
click at [328, 333] on div "Annexure (1)" at bounding box center [300, 327] width 64 height 16
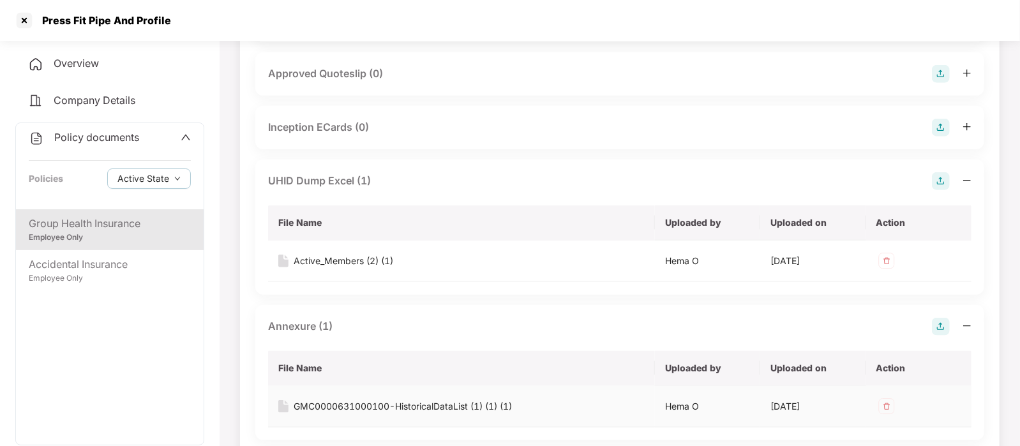
click at [342, 413] on div "GMC0000631000100-HistoricalDataList (1) (1) (1)" at bounding box center [403, 407] width 218 height 14
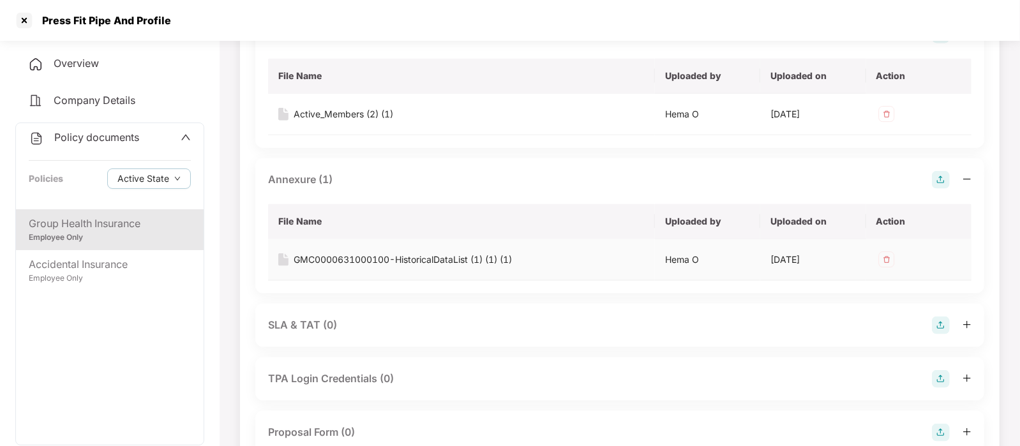
scroll to position [1108, 0]
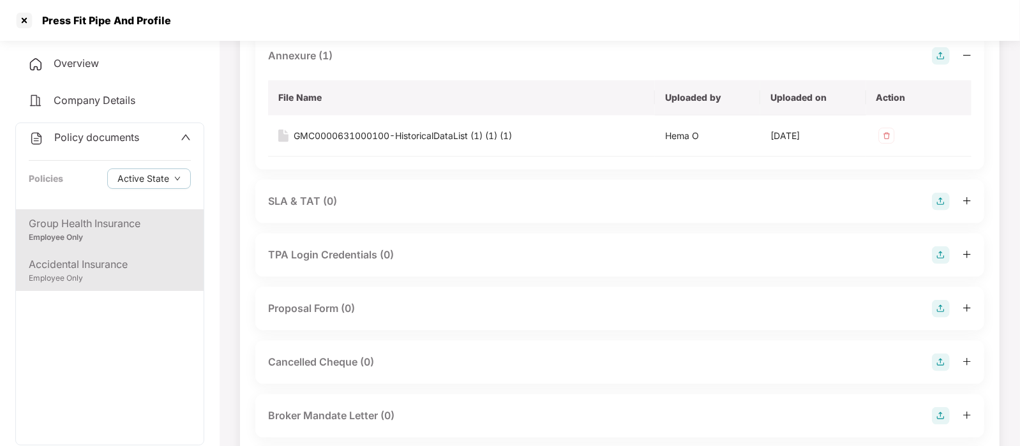
click at [120, 282] on div "Employee Only" at bounding box center [110, 279] width 162 height 12
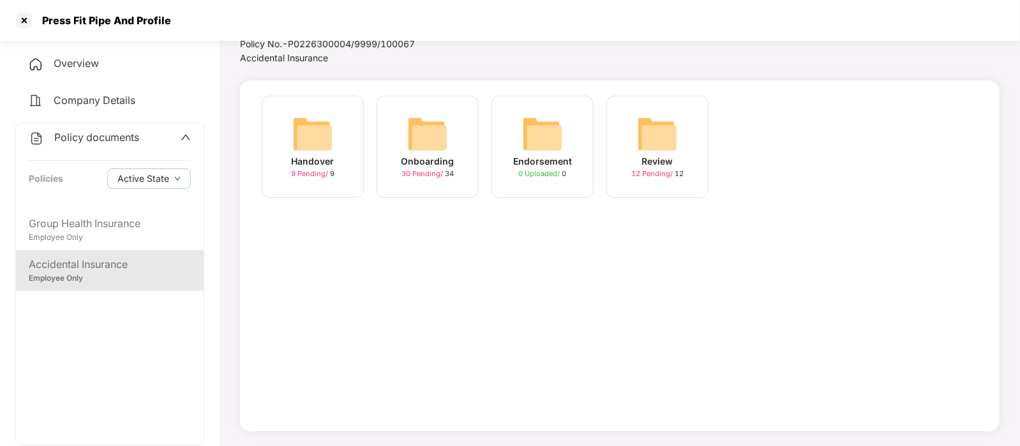
click at [442, 126] on img at bounding box center [427, 134] width 41 height 41
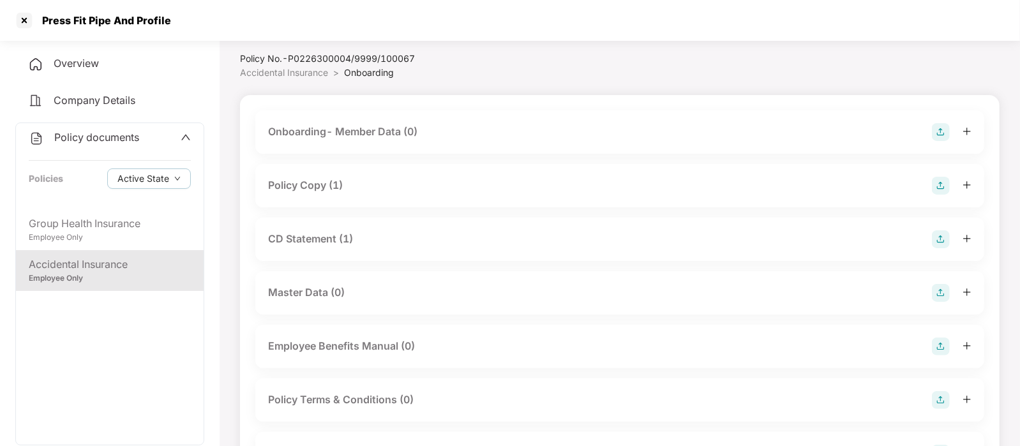
scroll to position [0, 0]
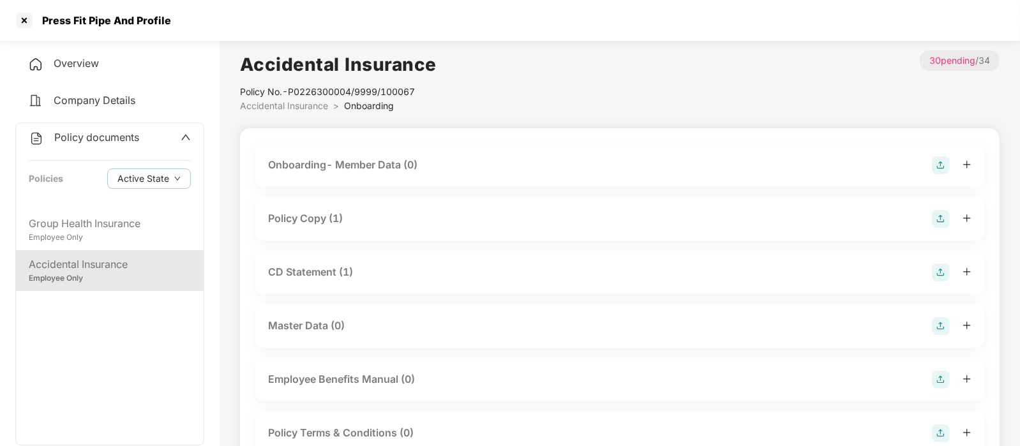
click at [399, 230] on div "Policy Copy (1)" at bounding box center [619, 218] width 729 height 43
click at [395, 228] on div "Policy Copy (1)" at bounding box center [619, 218] width 729 height 43
click at [363, 213] on div "Policy Copy (1)" at bounding box center [620, 219] width 704 height 18
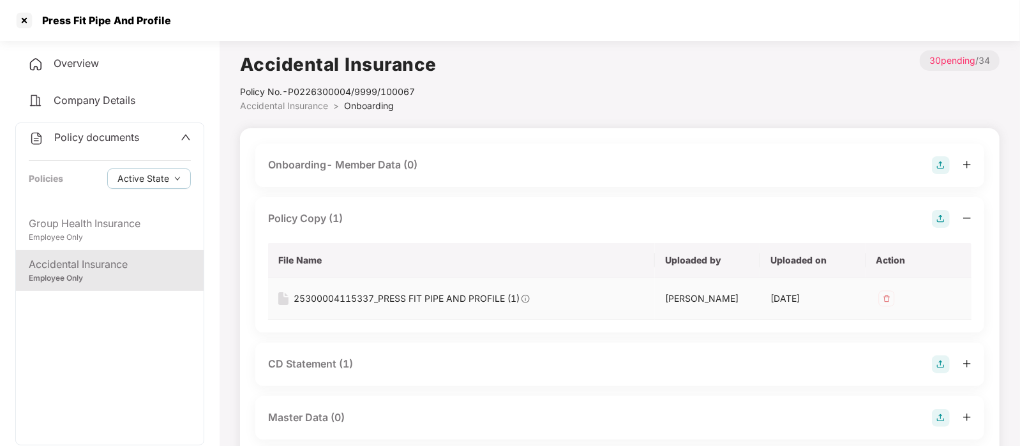
click at [358, 310] on td "25300004115337_PRESS FIT PIPE AND PROFILE (1)" at bounding box center [461, 298] width 387 height 41
click at [345, 299] on div "25300004115337_PRESS FIT PIPE AND PROFILE (1)" at bounding box center [407, 299] width 226 height 14
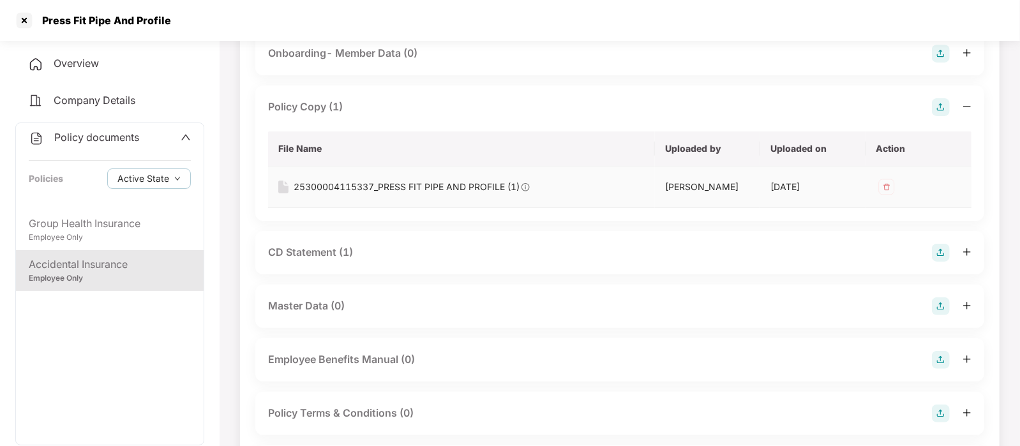
scroll to position [112, 0]
click at [321, 260] on div "CD Statement (1)" at bounding box center [310, 252] width 85 height 16
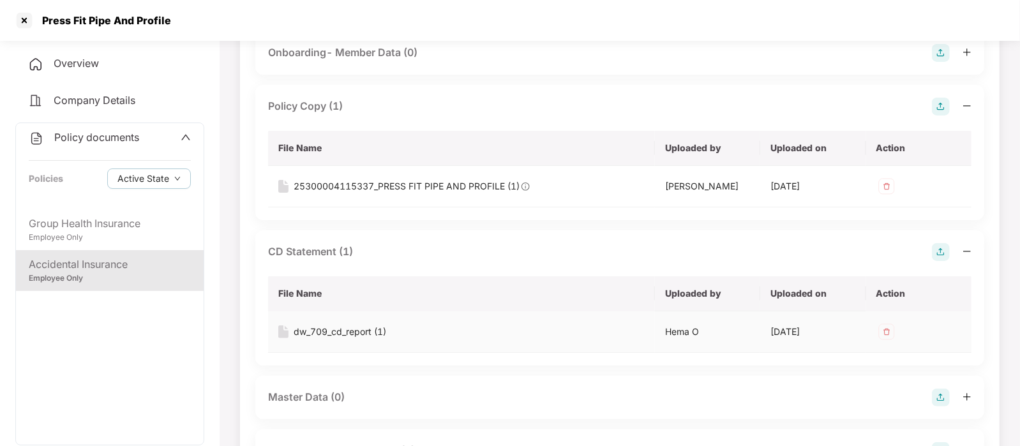
click at [343, 339] on div "dw_709_cd_report (1)" at bounding box center [340, 332] width 93 height 14
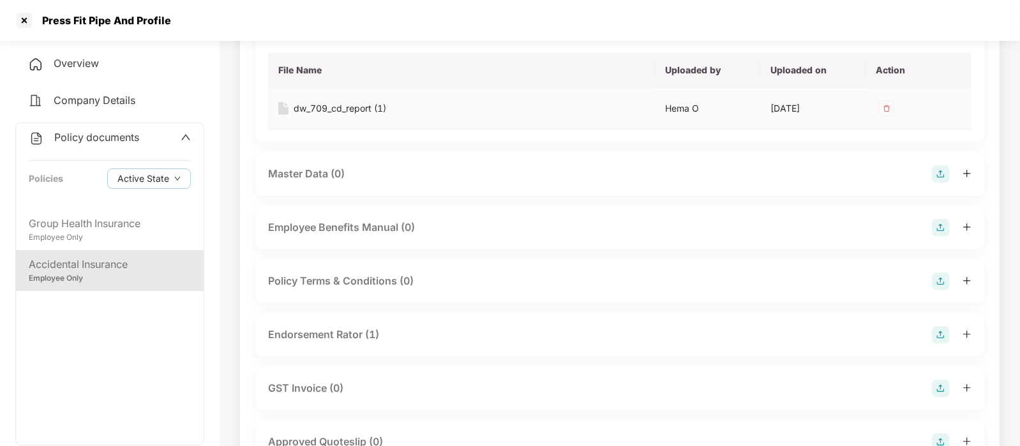
scroll to position [338, 0]
click at [343, 341] on div "Endorsement Rator (1)" at bounding box center [323, 333] width 111 height 16
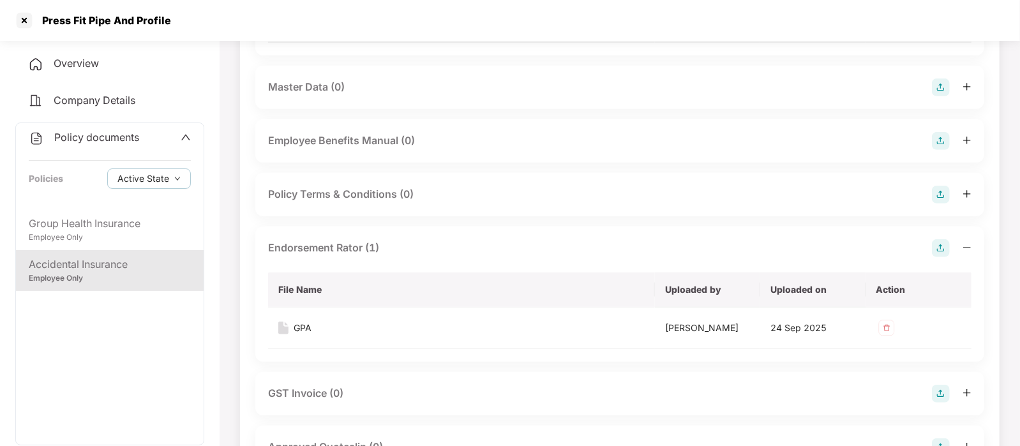
scroll to position [430, 0]
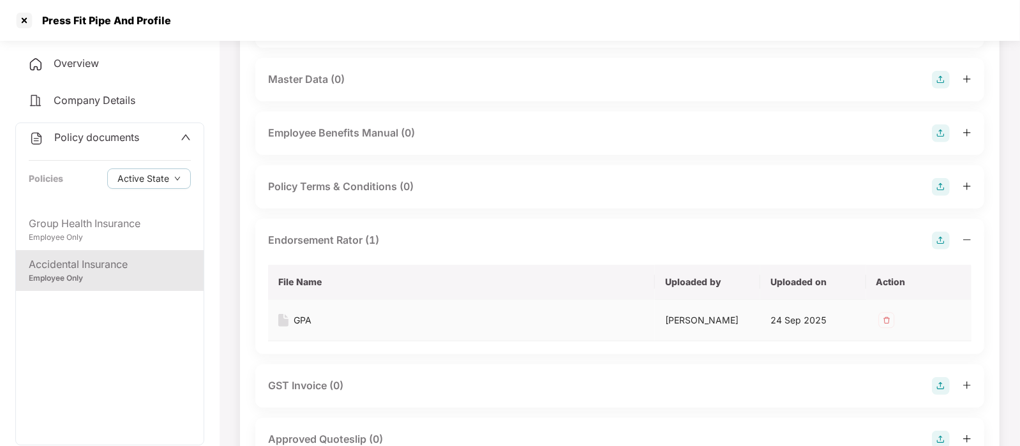
click at [333, 328] on div "GPA" at bounding box center [461, 320] width 366 height 14
click at [313, 327] on div "GPA" at bounding box center [461, 320] width 366 height 14
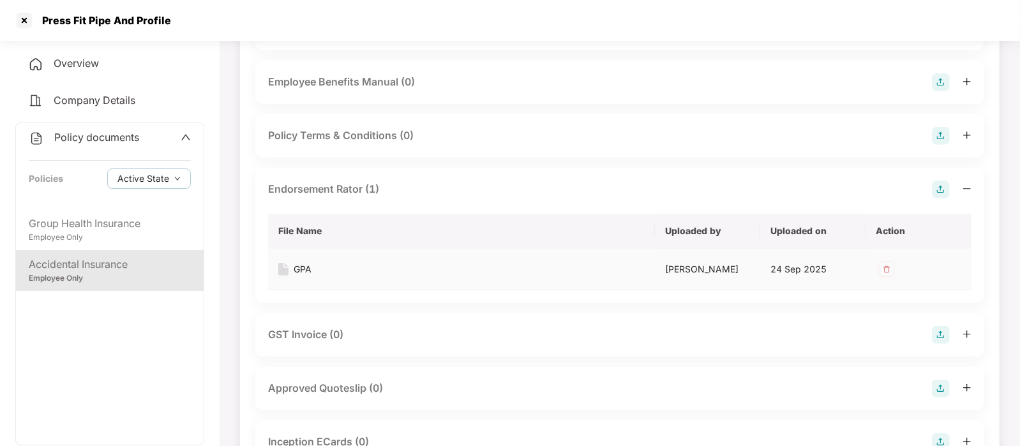
scroll to position [482, 0]
click at [303, 276] on div "GPA" at bounding box center [303, 269] width 18 height 14
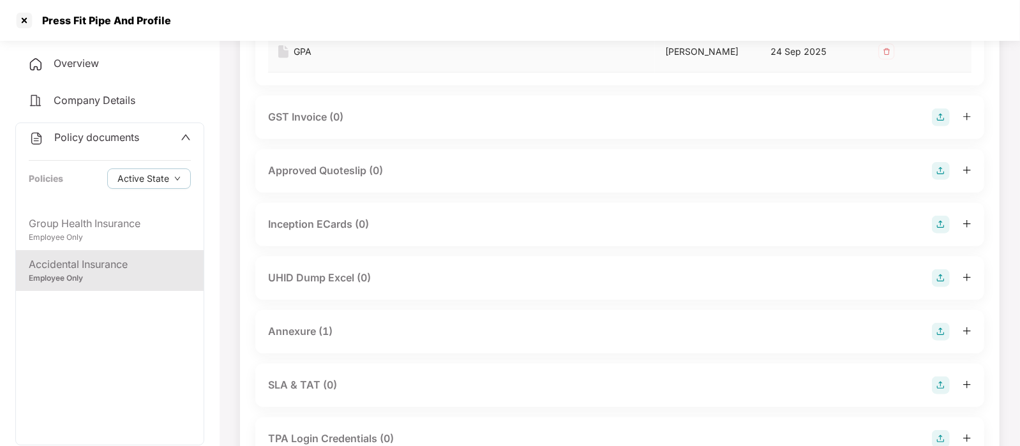
scroll to position [705, 0]
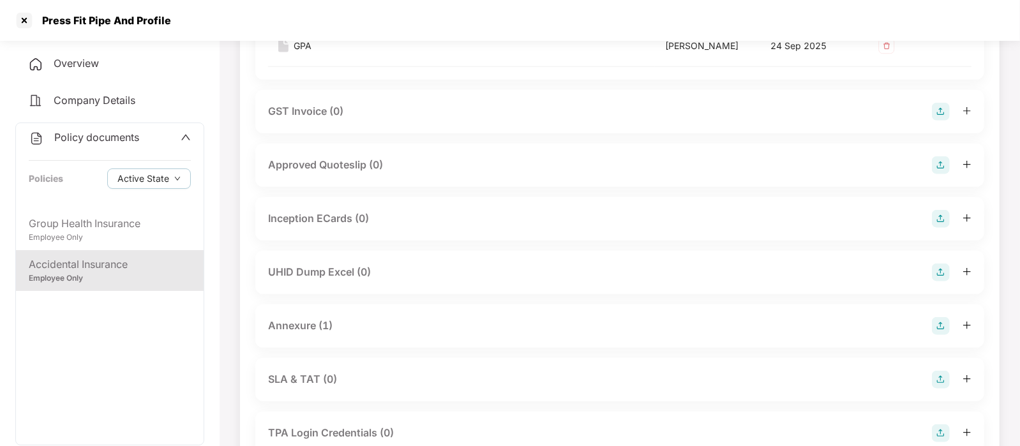
click at [319, 334] on div "Annexure (1)" at bounding box center [300, 326] width 64 height 16
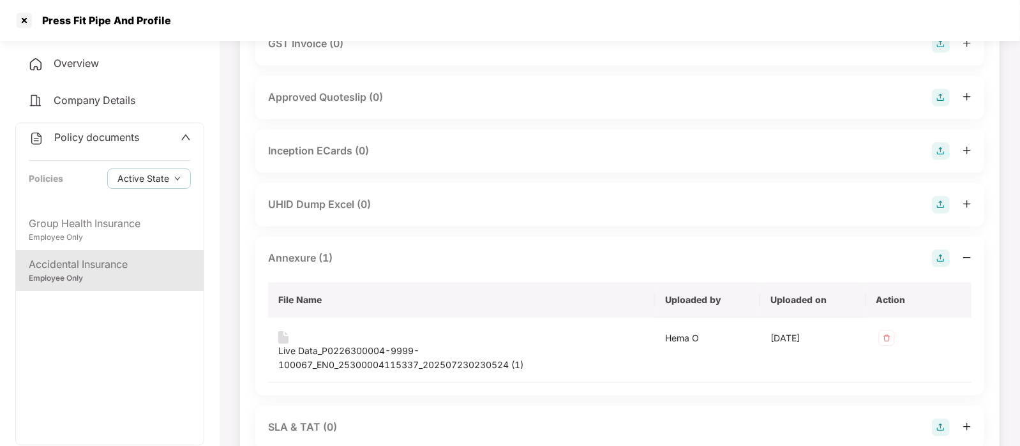
scroll to position [774, 0]
click at [338, 371] on div "Live Data_P0226300004-9999-100067_EN0_25300004115337_202507230230524 (1)" at bounding box center [461, 357] width 366 height 28
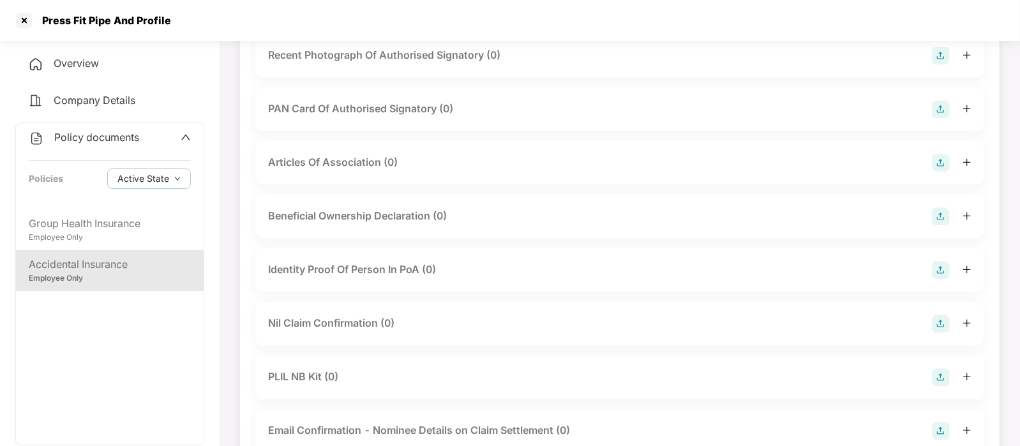
scroll to position [1740, 0]
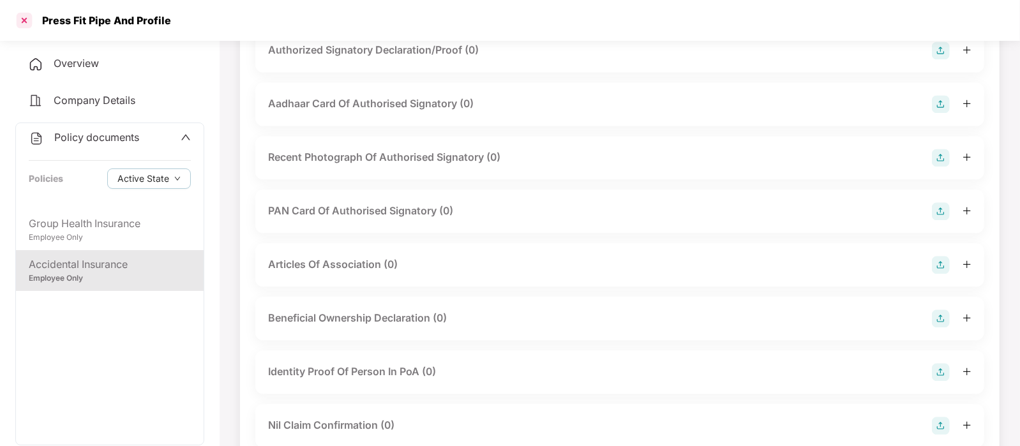
click at [29, 16] on div at bounding box center [24, 20] width 20 height 20
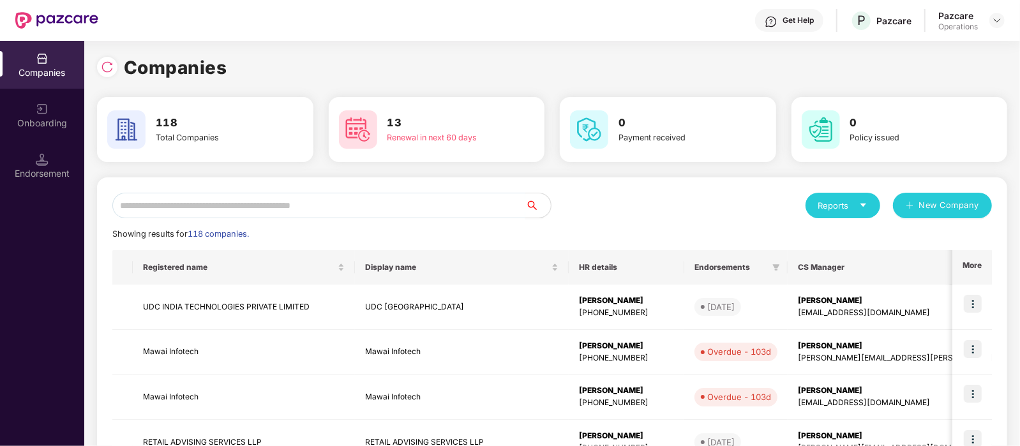
click at [214, 206] on input "text" at bounding box center [318, 206] width 413 height 26
paste input "**********"
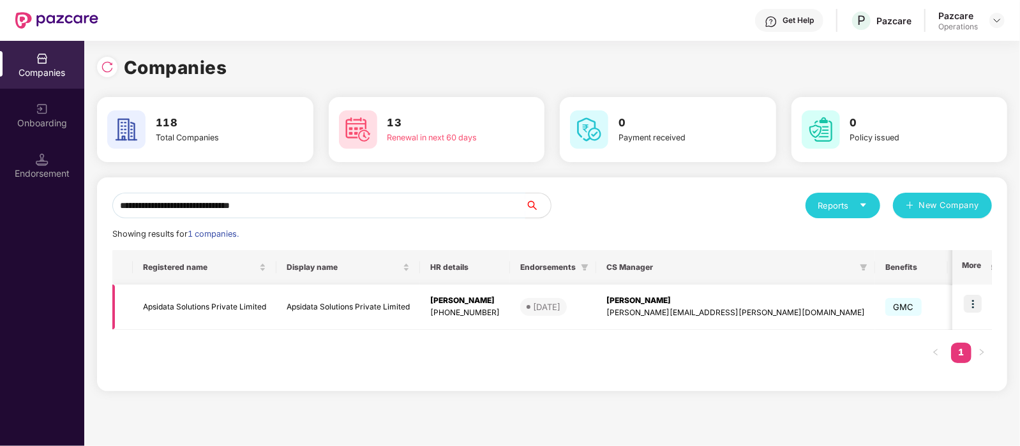
type input "**********"
click at [972, 305] on img at bounding box center [973, 304] width 18 height 18
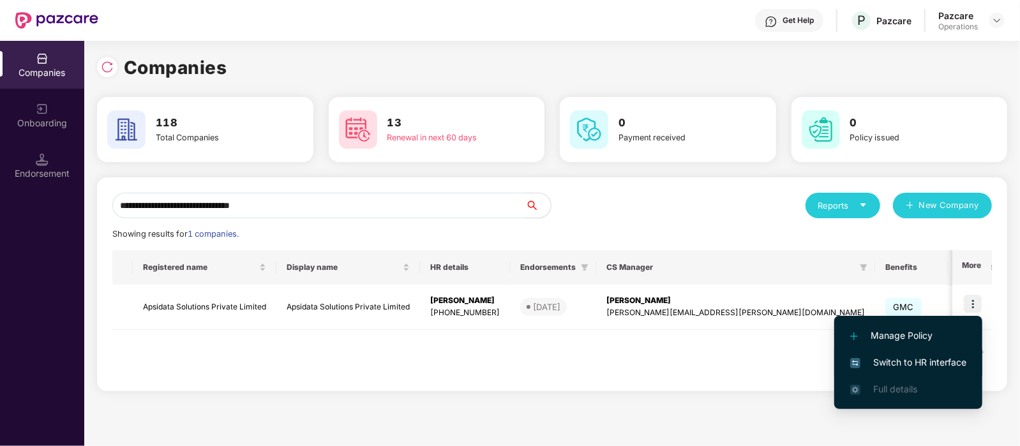
click at [917, 367] on span "Switch to HR interface" at bounding box center [908, 363] width 116 height 14
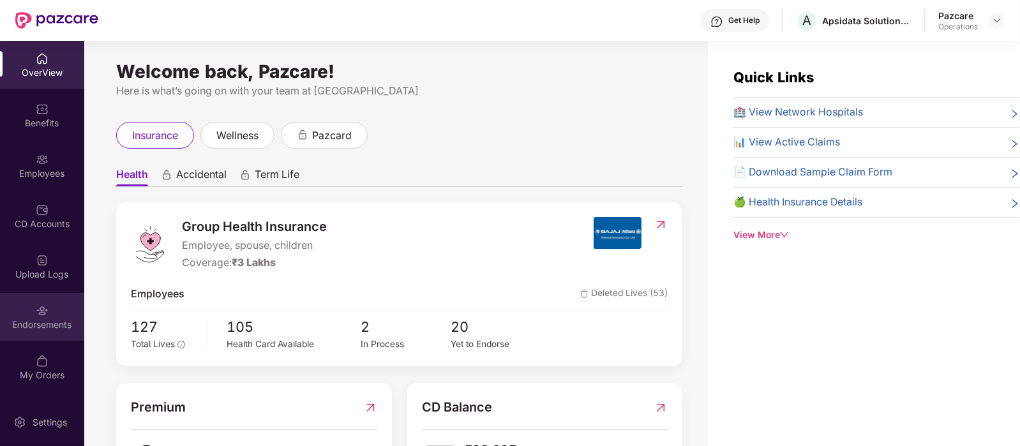
click at [31, 310] on div "Endorsements" at bounding box center [42, 317] width 84 height 48
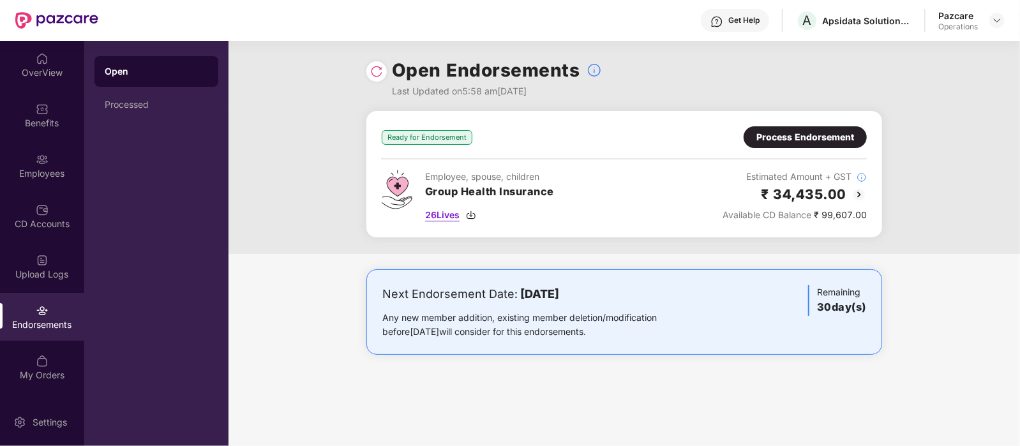
click at [450, 213] on span "26 Lives" at bounding box center [442, 215] width 34 height 14
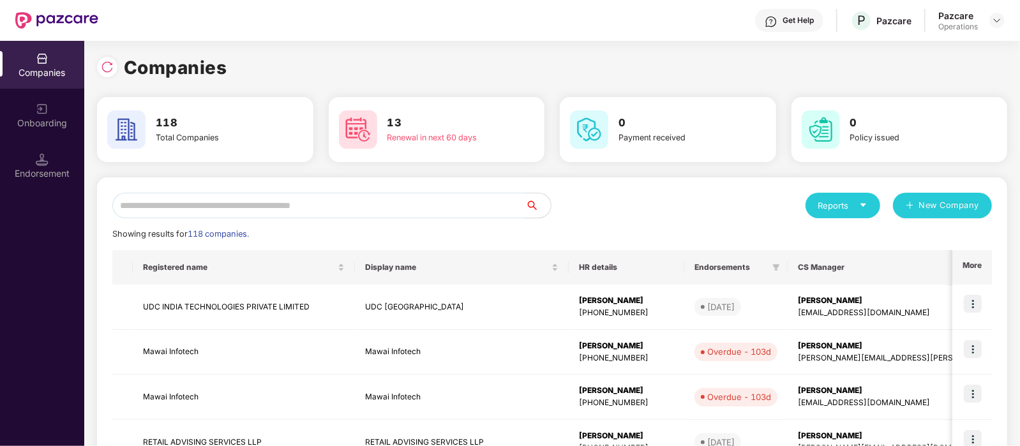
click at [157, 202] on input "text" at bounding box center [318, 206] width 413 height 26
click at [109, 68] on img at bounding box center [107, 67] width 13 height 13
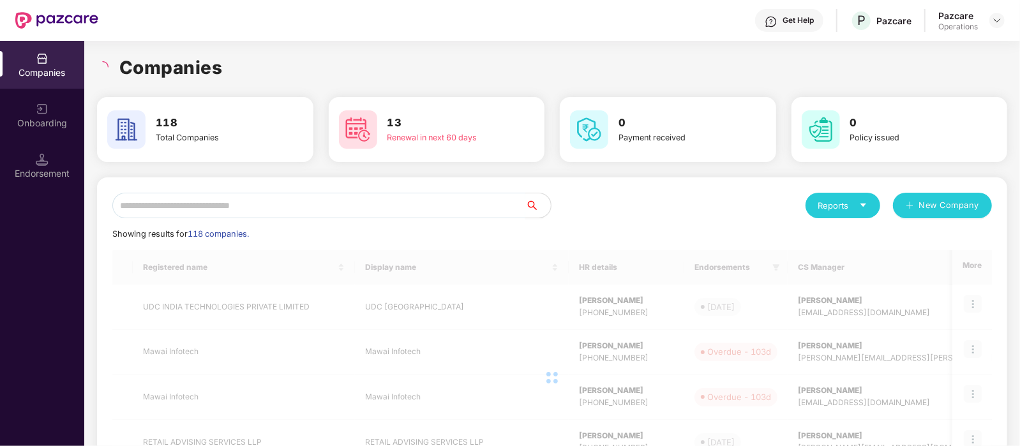
click at [176, 209] on input "text" at bounding box center [318, 206] width 413 height 26
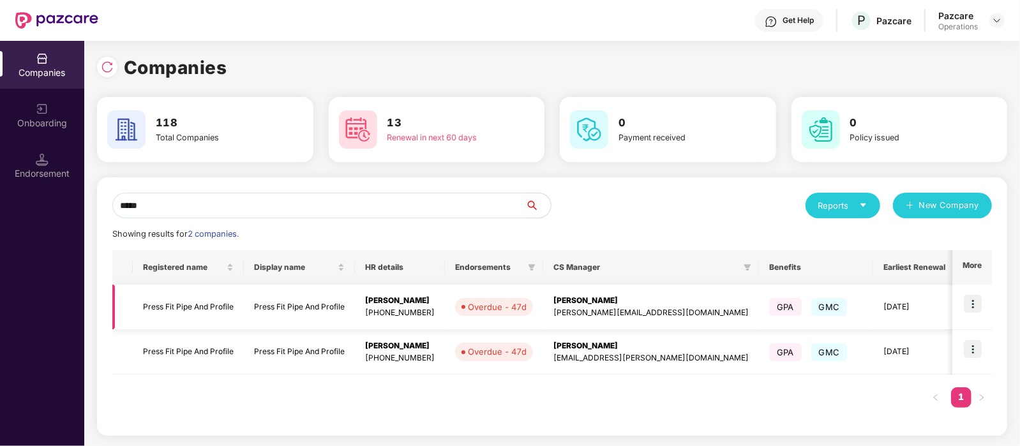
type input "*****"
click at [182, 313] on td "Press Fit Pipe And Profile" at bounding box center [188, 307] width 111 height 45
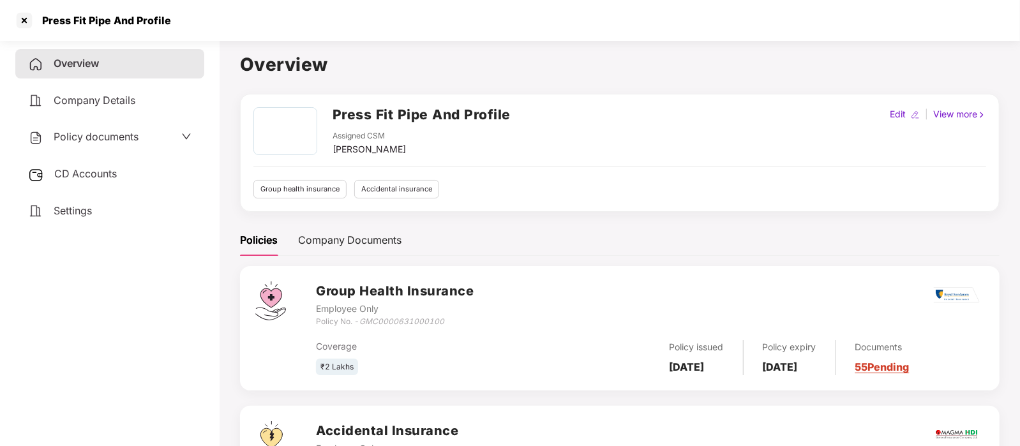
click at [111, 145] on div "Policy documents" at bounding box center [83, 137] width 110 height 17
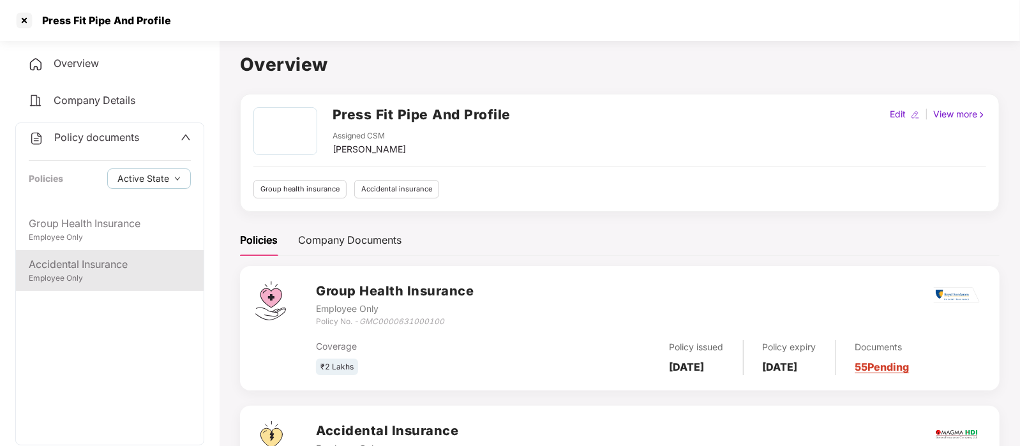
click at [87, 269] on div "Accidental Insurance" at bounding box center [110, 265] width 162 height 16
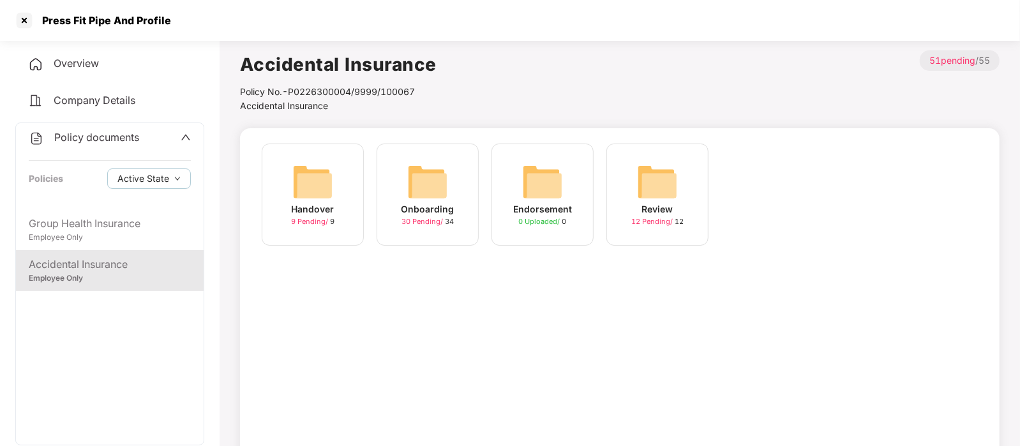
click at [444, 180] on img at bounding box center [427, 182] width 41 height 41
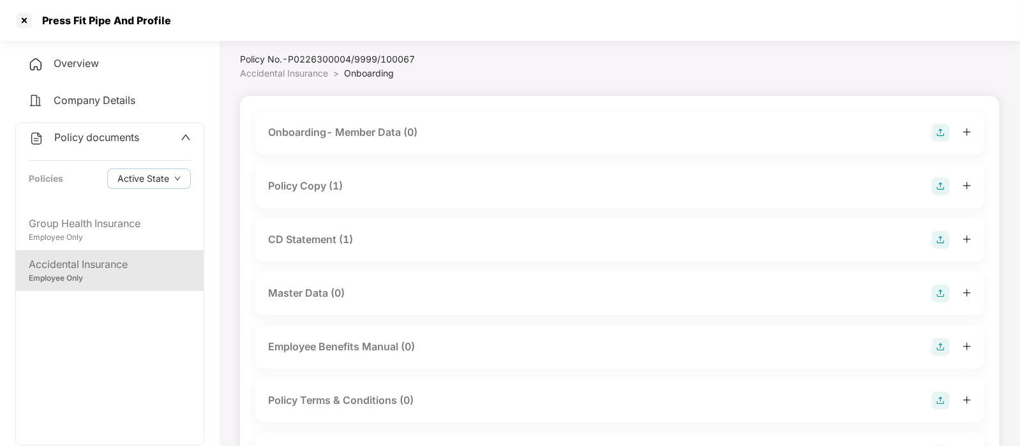
scroll to position [31, 0]
click at [407, 188] on div "Policy Copy (1)" at bounding box center [620, 188] width 704 height 18
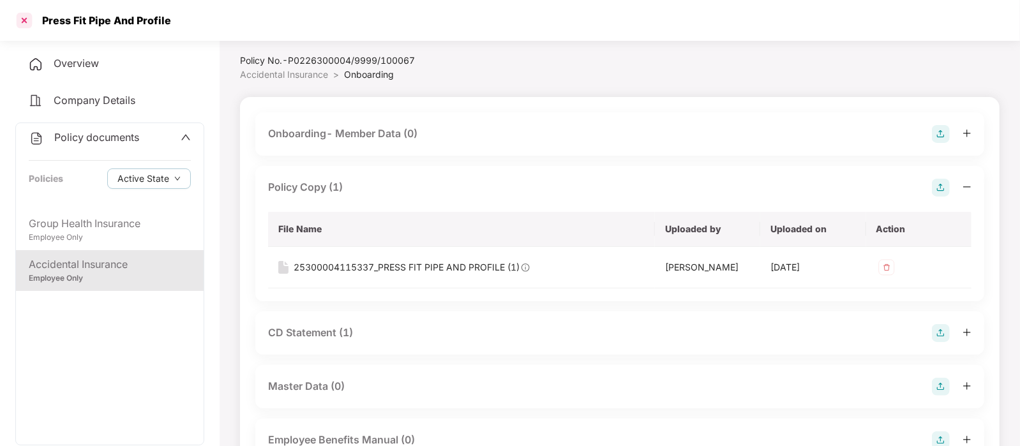
click at [31, 22] on div at bounding box center [24, 20] width 20 height 20
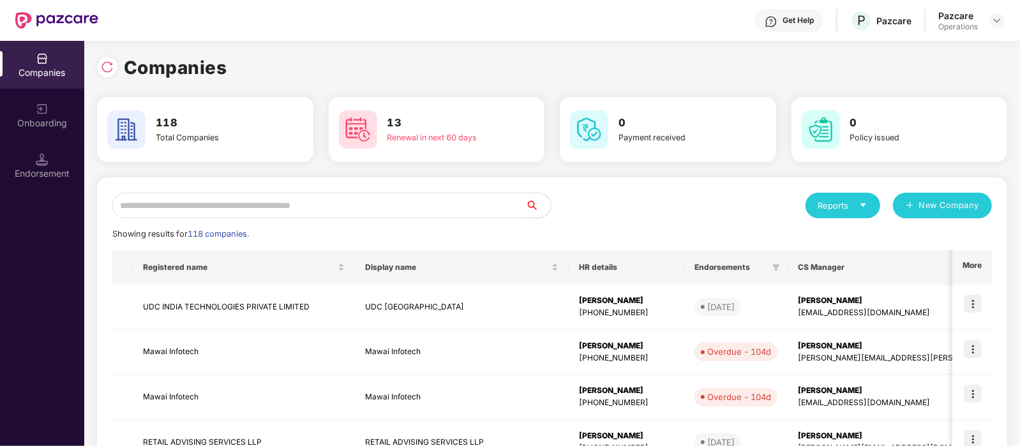
click at [180, 196] on input "text" at bounding box center [318, 206] width 413 height 26
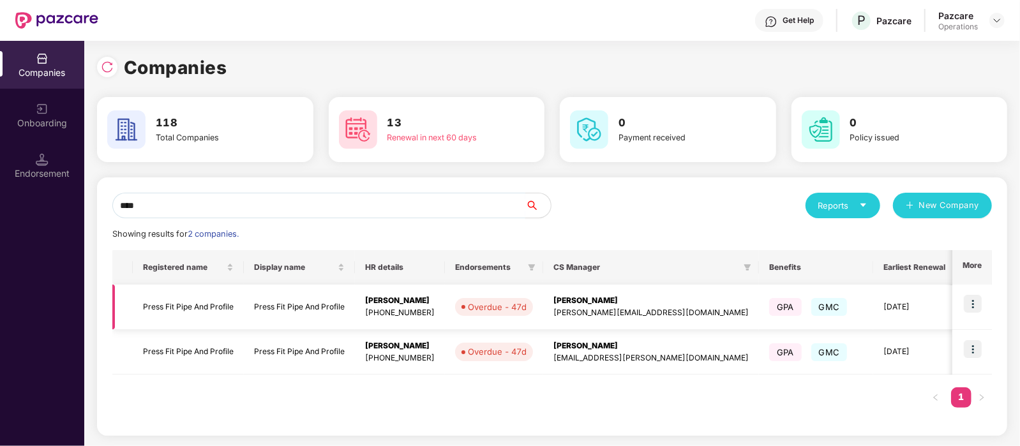
type input "****"
click at [197, 299] on td "Press Fit Pipe And Profile" at bounding box center [188, 307] width 111 height 45
